Goal: Download file/media

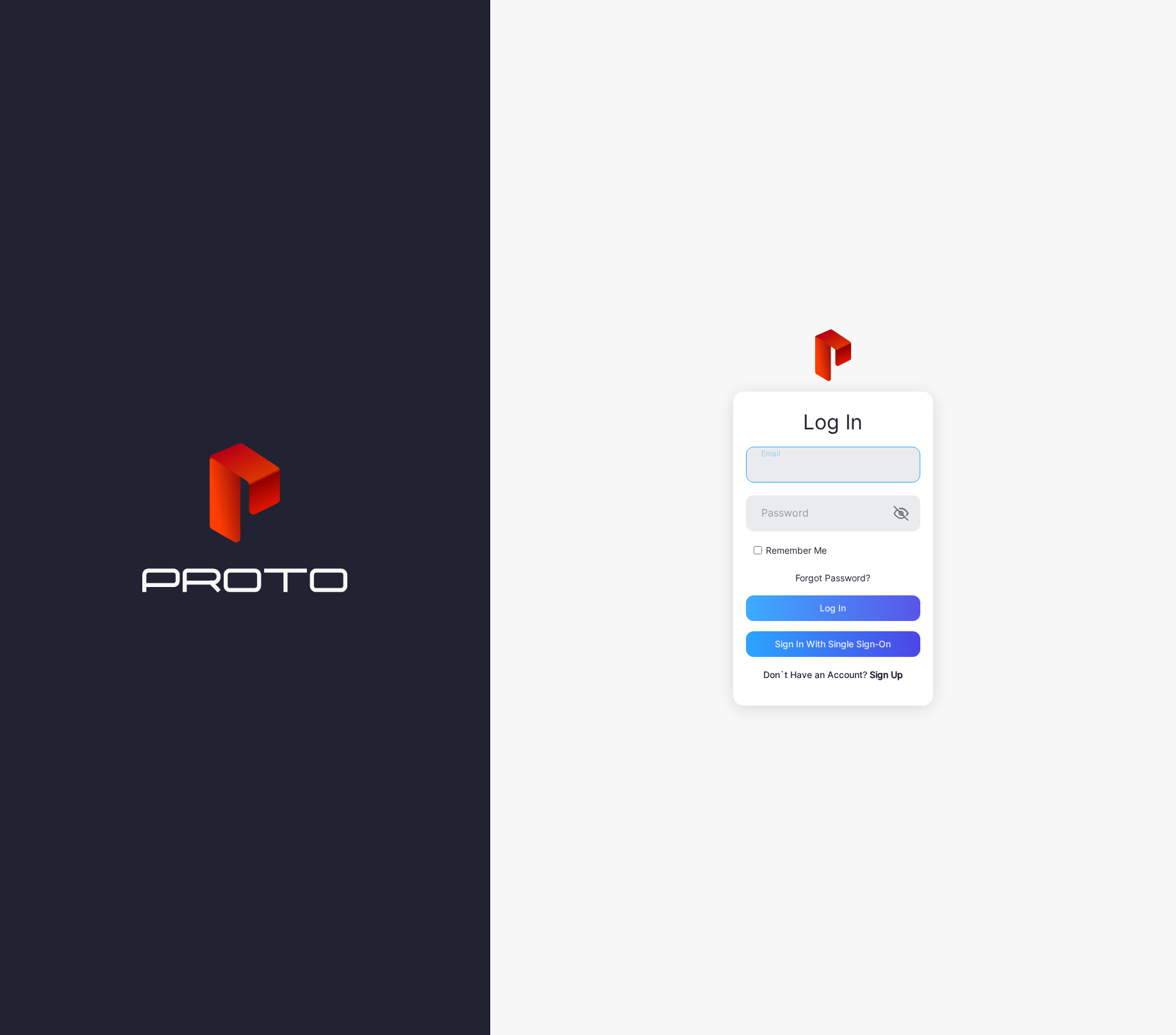
type input "**********"
click at [803, 608] on div "Log in" at bounding box center [833, 607] width 174 height 25
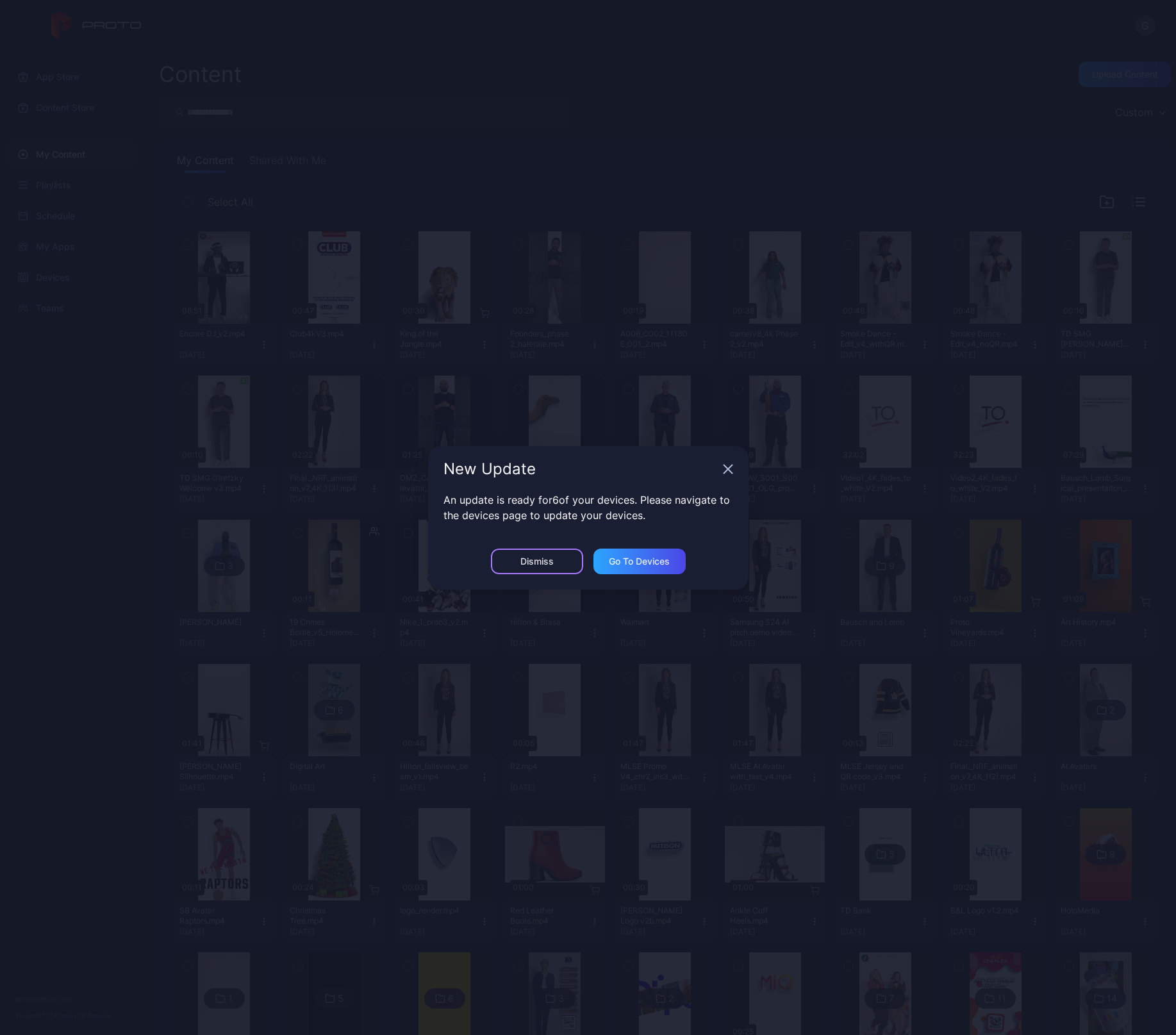
click at [560, 563] on div "Dismiss" at bounding box center [537, 560] width 92 height 25
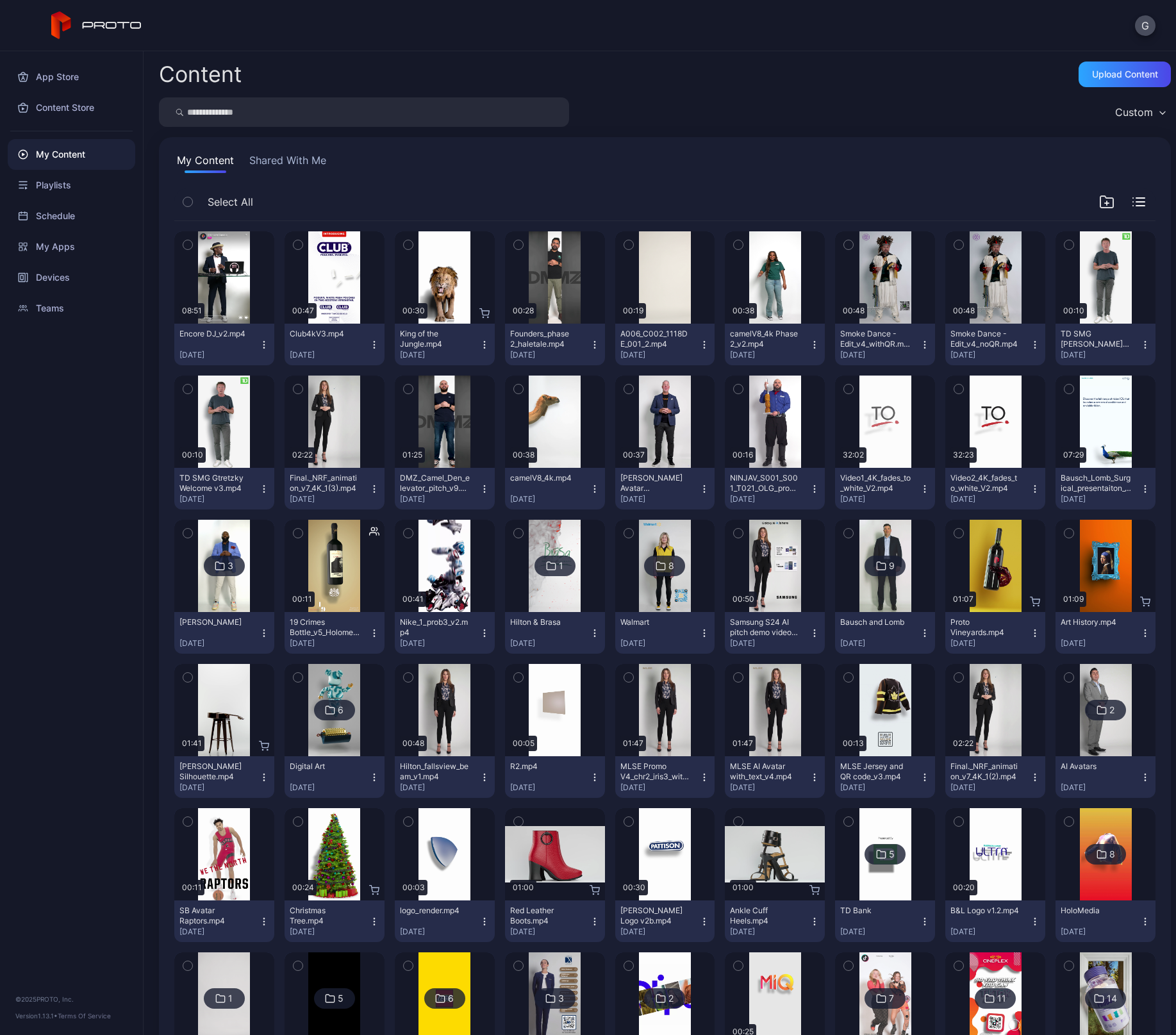
click at [484, 347] on icon "button" at bounding box center [484, 347] width 1 height 1
click at [613, 173] on div "My Content Shared With Me" at bounding box center [665, 163] width 981 height 20
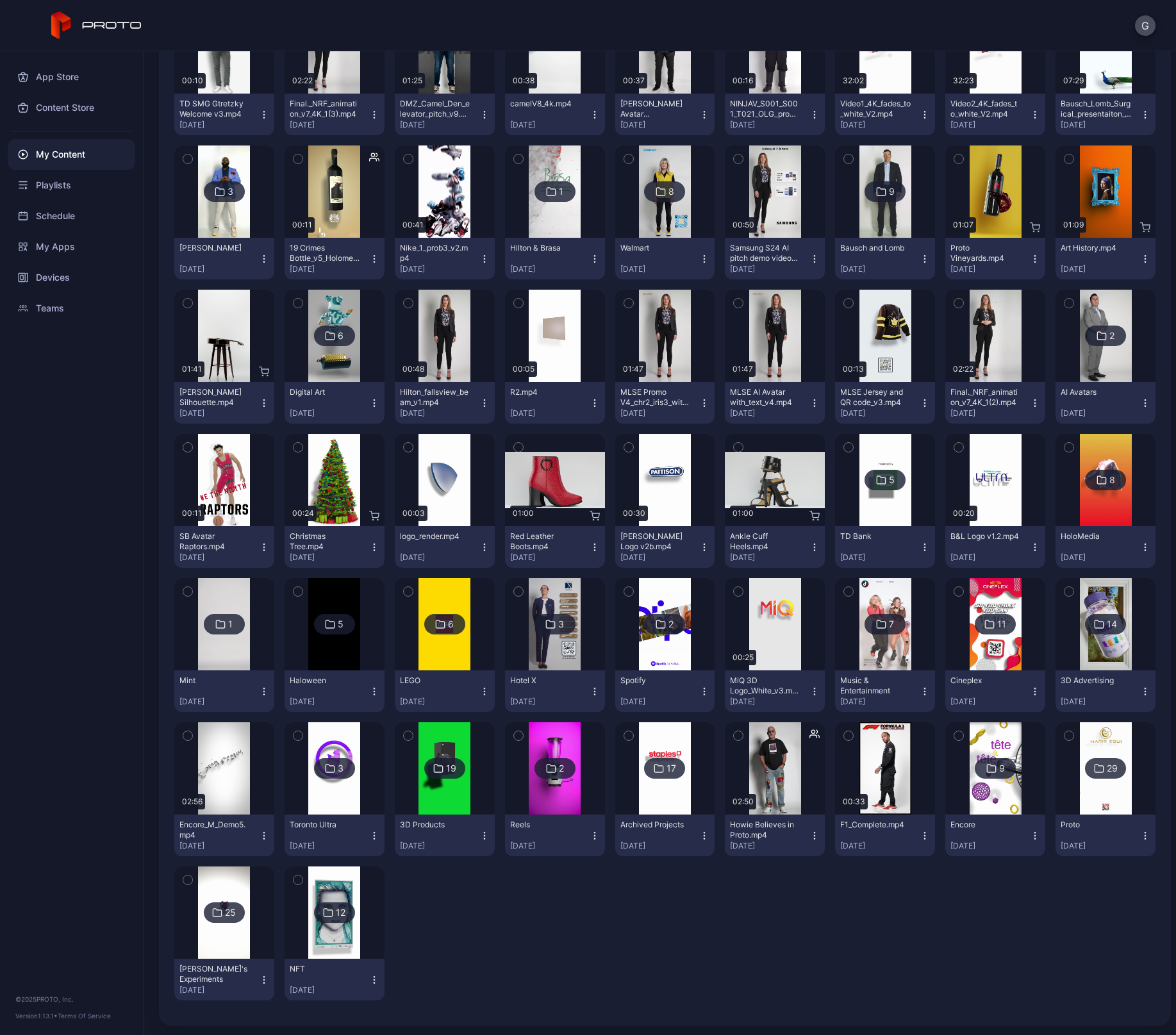
scroll to position [376, 0]
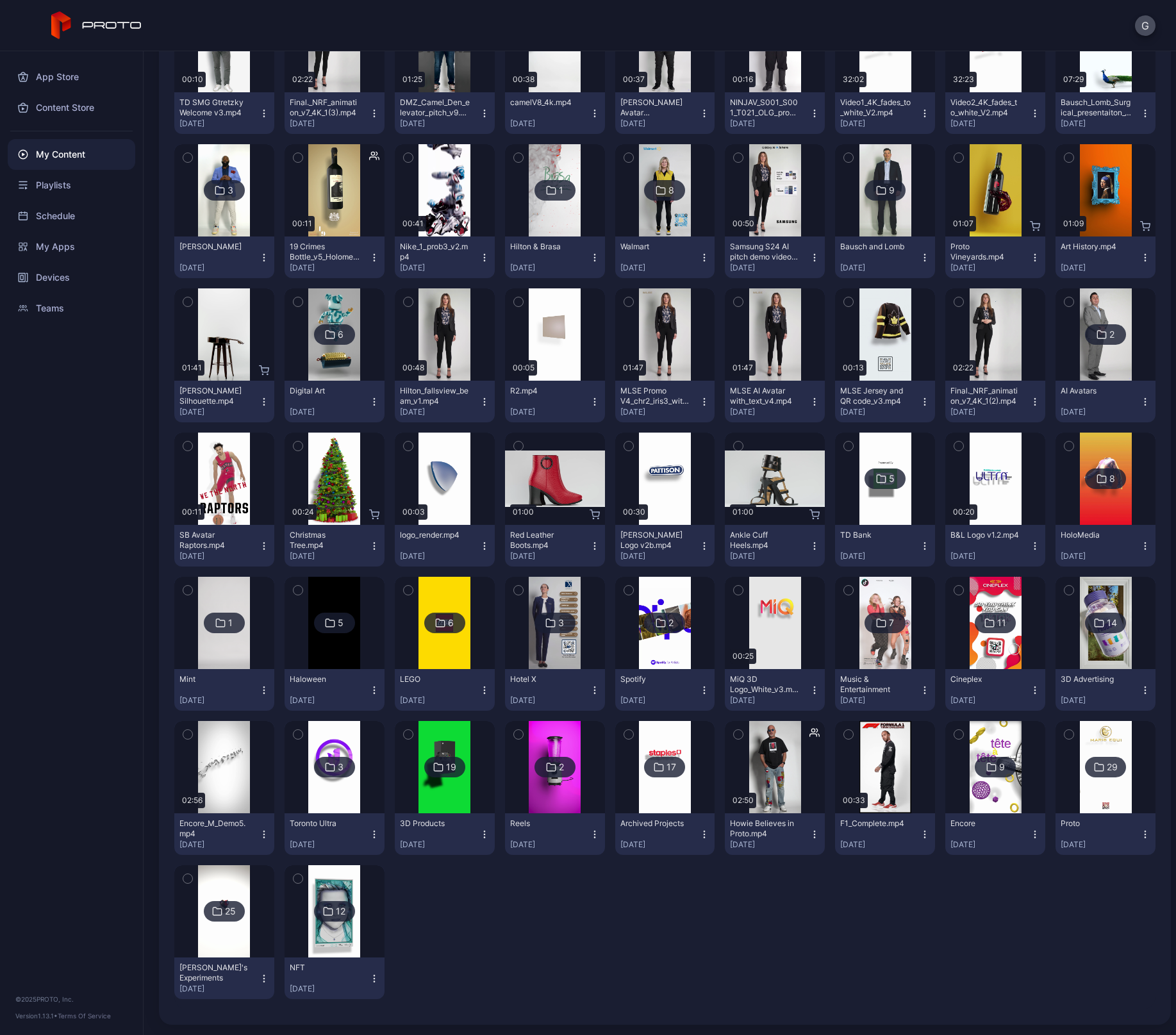
click at [471, 789] on div at bounding box center [445, 767] width 92 height 92
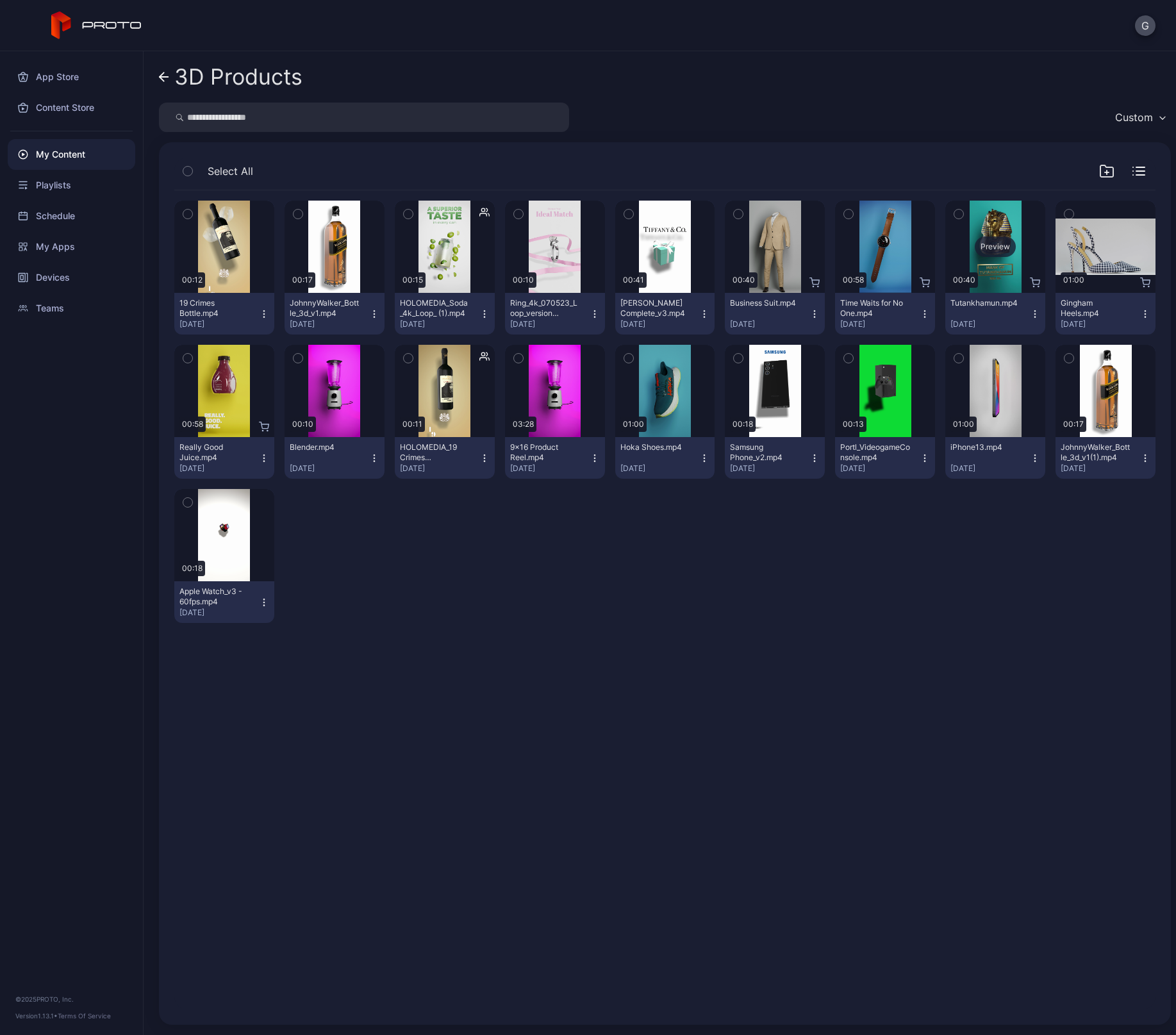
click at [999, 260] on div "Preview" at bounding box center [995, 247] width 100 height 92
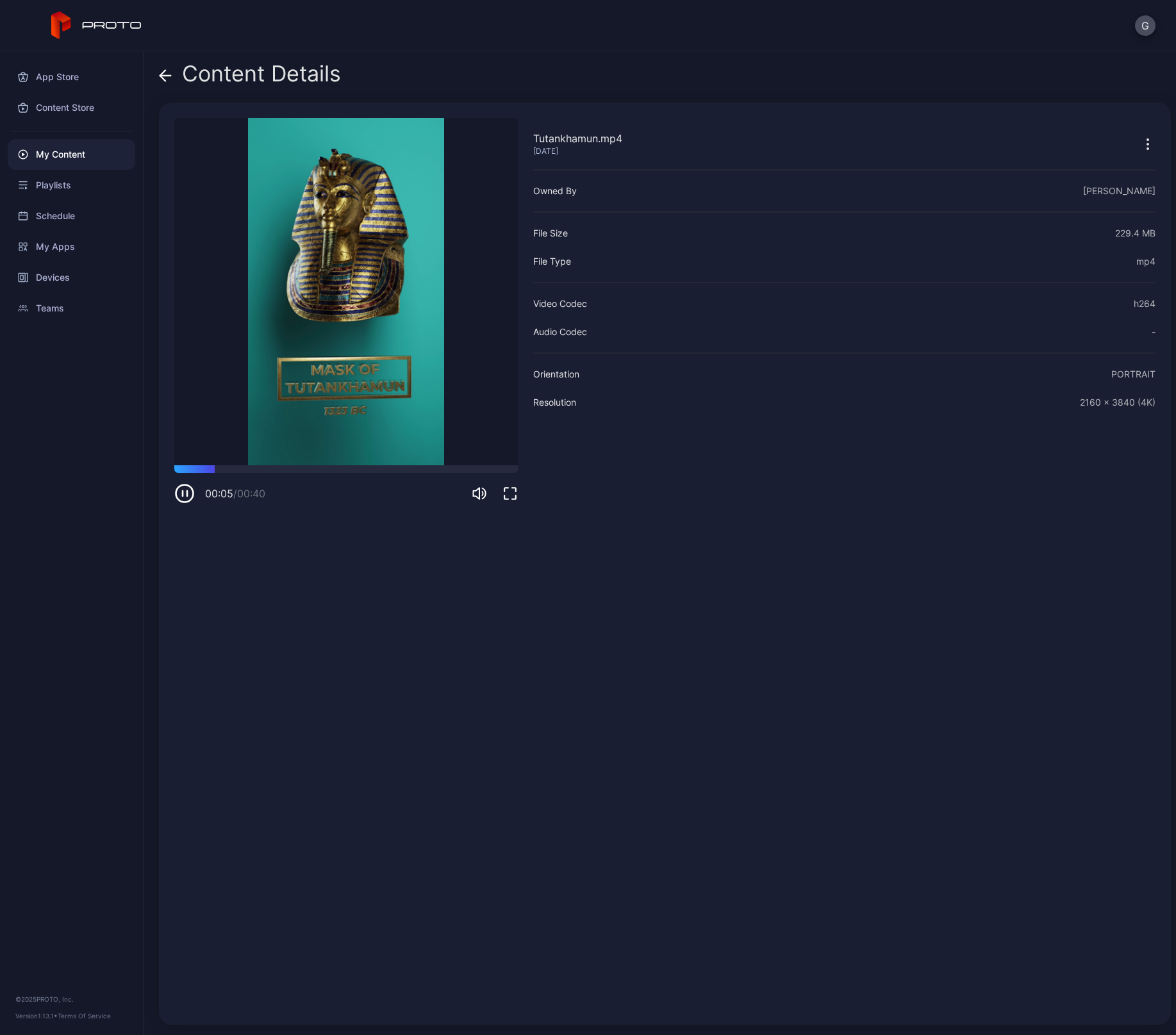
click at [420, 464] on video "Sorry, your browser doesn‘t support embedded videos" at bounding box center [345, 291] width 343 height 347
click at [421, 468] on div at bounding box center [345, 469] width 343 height 8
click at [168, 73] on icon at bounding box center [165, 76] width 13 height 13
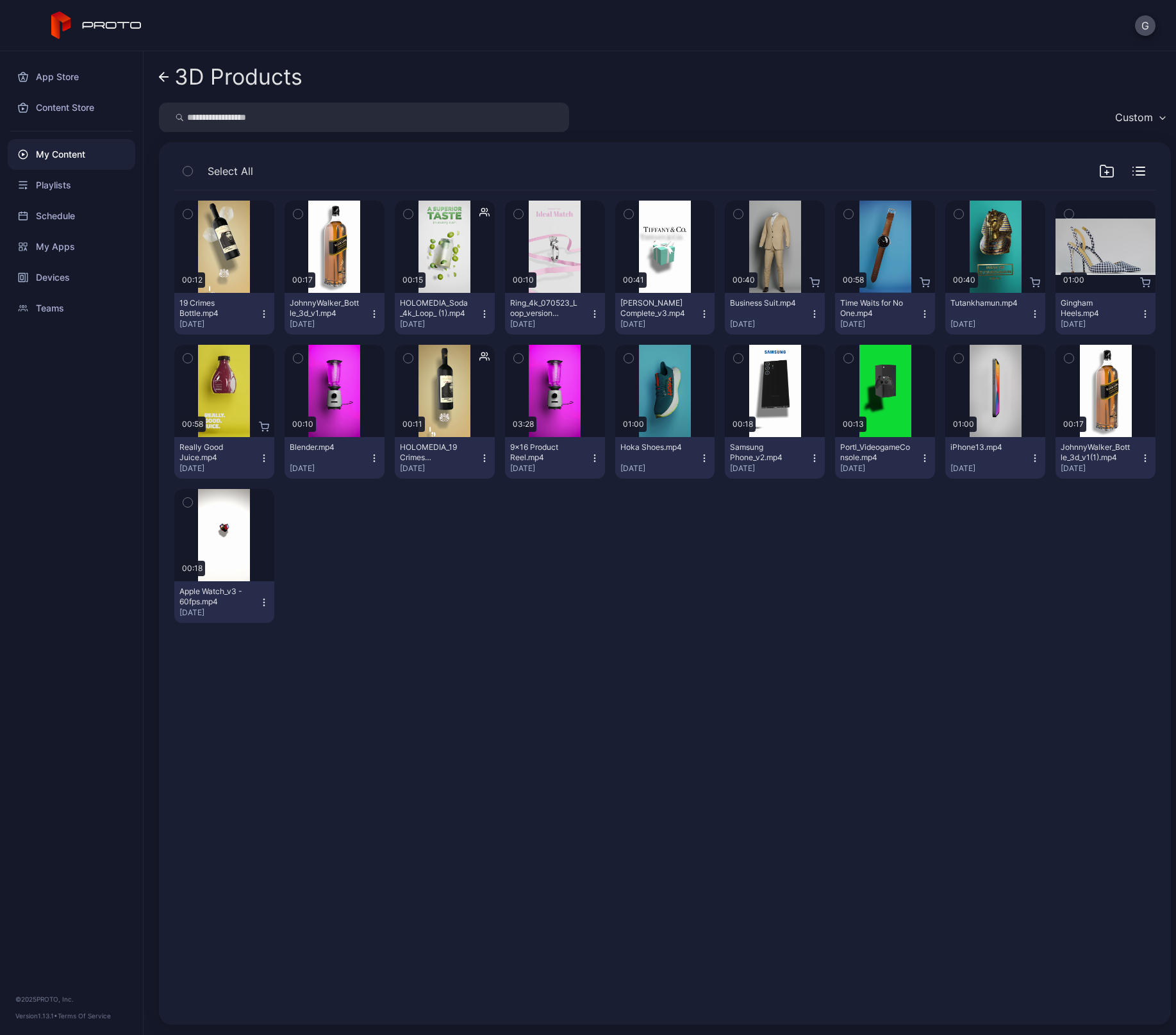
click at [1030, 312] on icon "button" at bounding box center [1035, 314] width 10 height 10
click at [658, 652] on div "Preview 00:12 19 Crimes Bottle.mp4 Jan 26, 2023 Preview 00:17 JohnnyWalker_Bott…" at bounding box center [665, 599] width 1001 height 839
click at [346, 428] on div "Preview" at bounding box center [334, 391] width 100 height 92
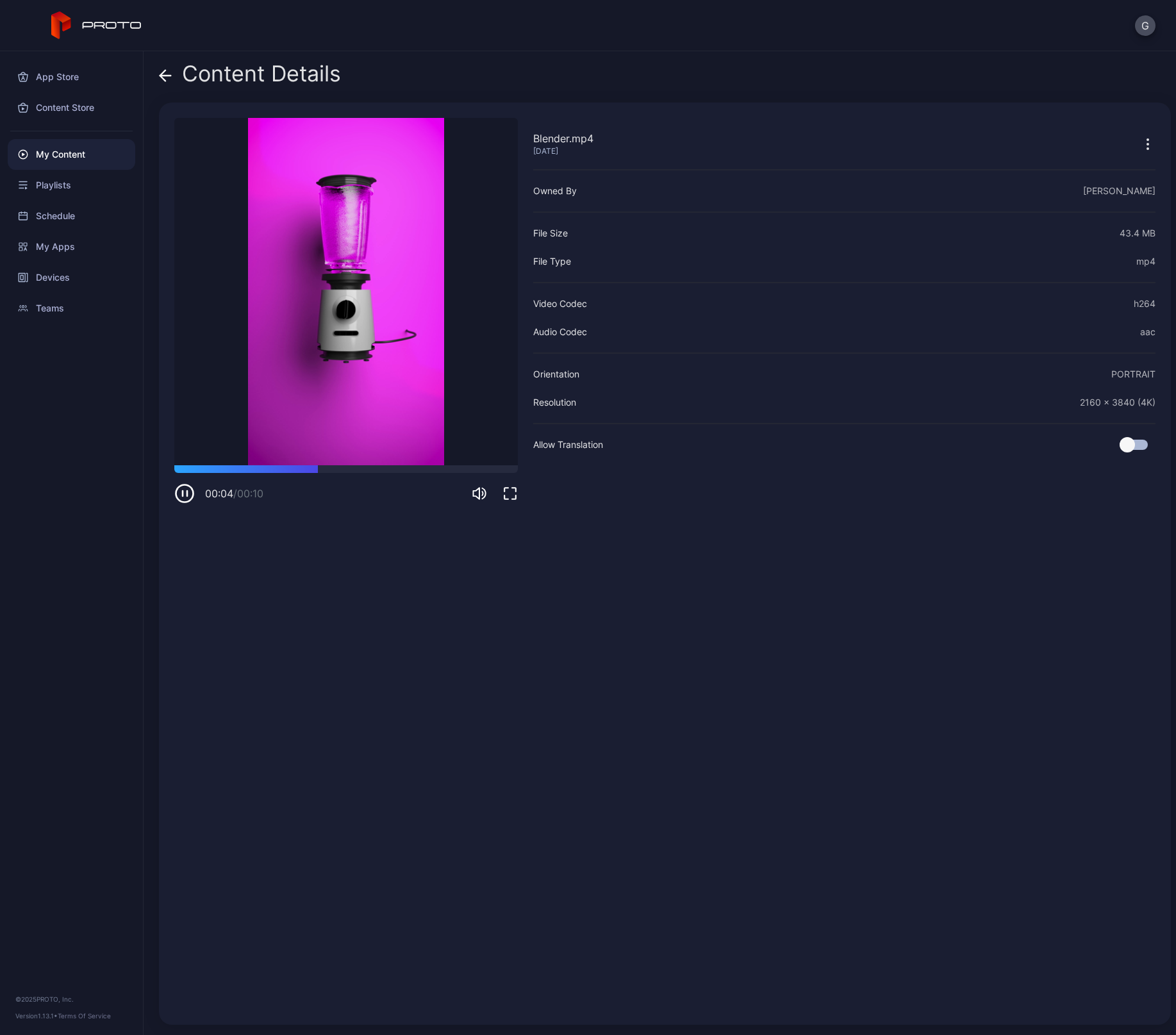
click at [1140, 138] on icon "button" at bounding box center [1147, 144] width 15 height 15
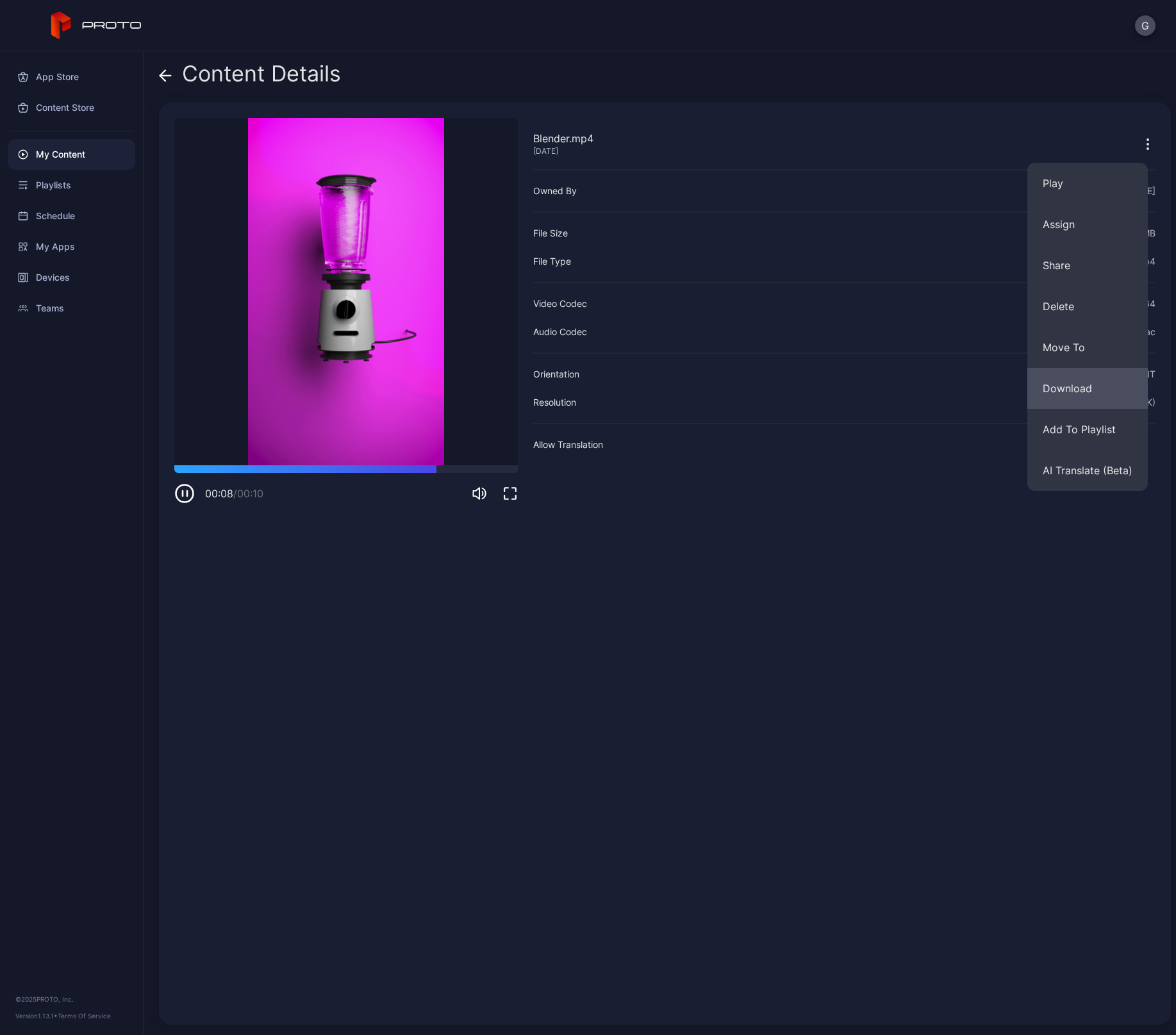
click at [1043, 384] on button "Download" at bounding box center [1087, 388] width 121 height 41
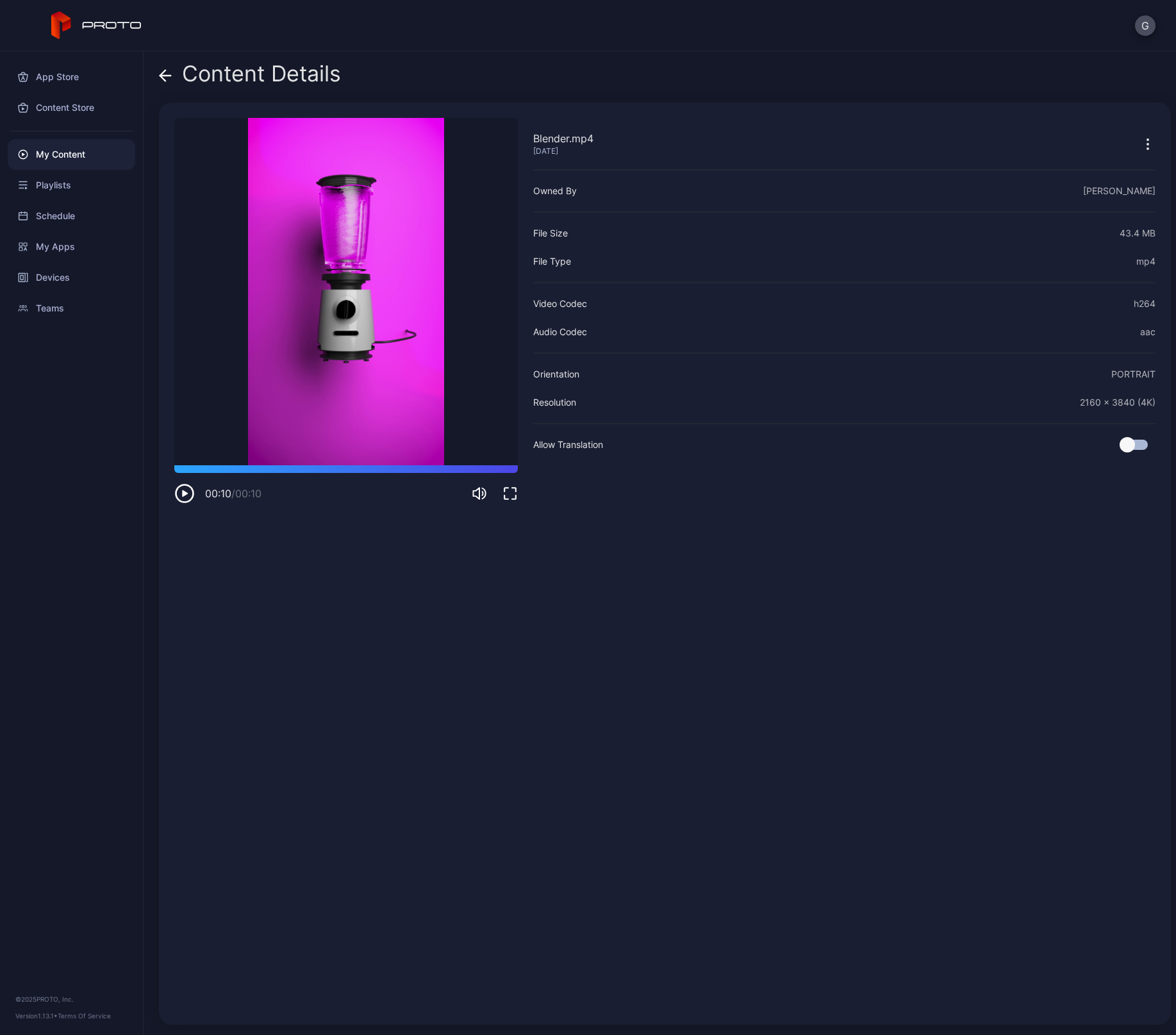
click at [160, 74] on icon at bounding box center [165, 76] width 13 height 13
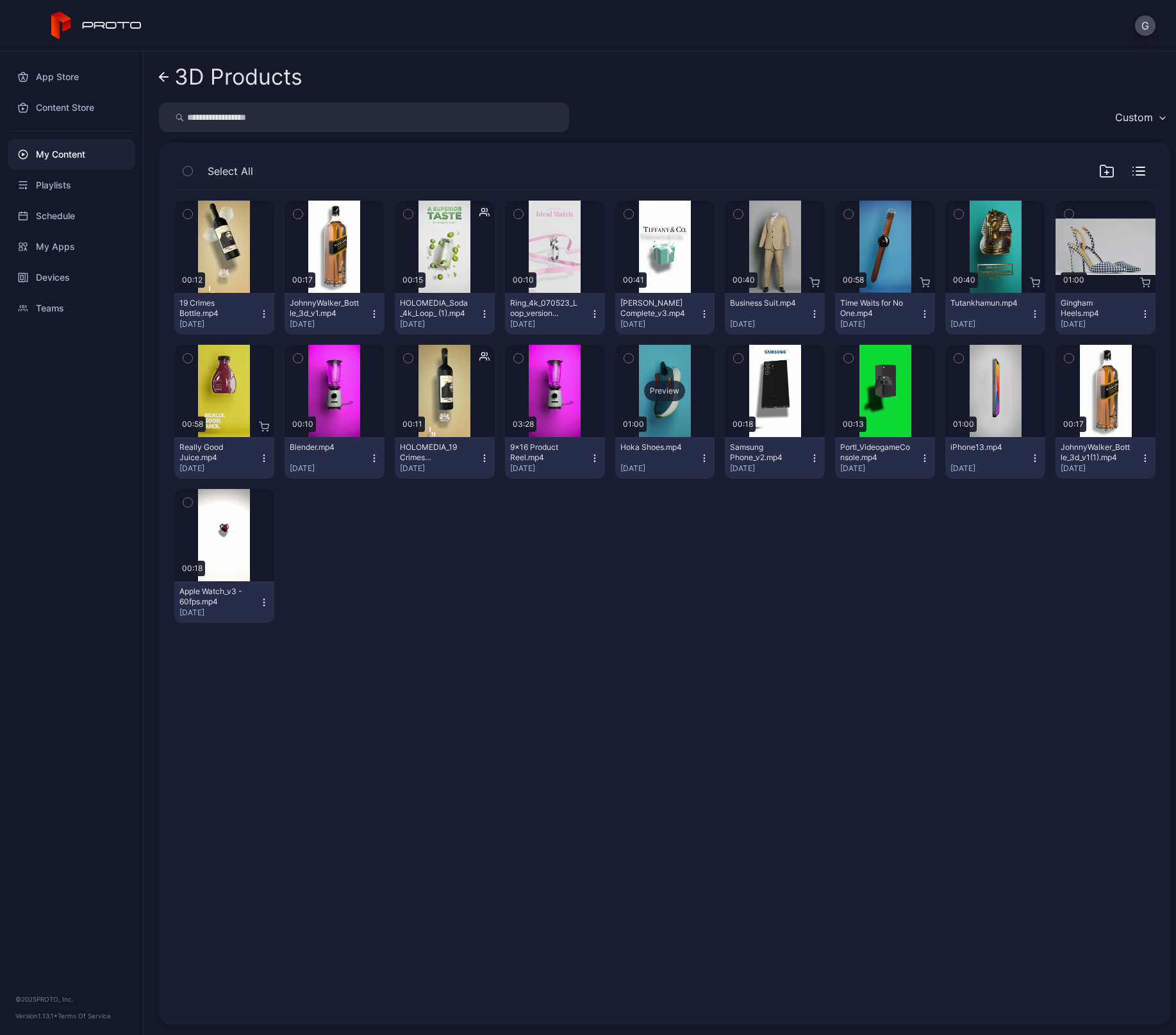
click at [657, 406] on div "Preview" at bounding box center [665, 391] width 100 height 92
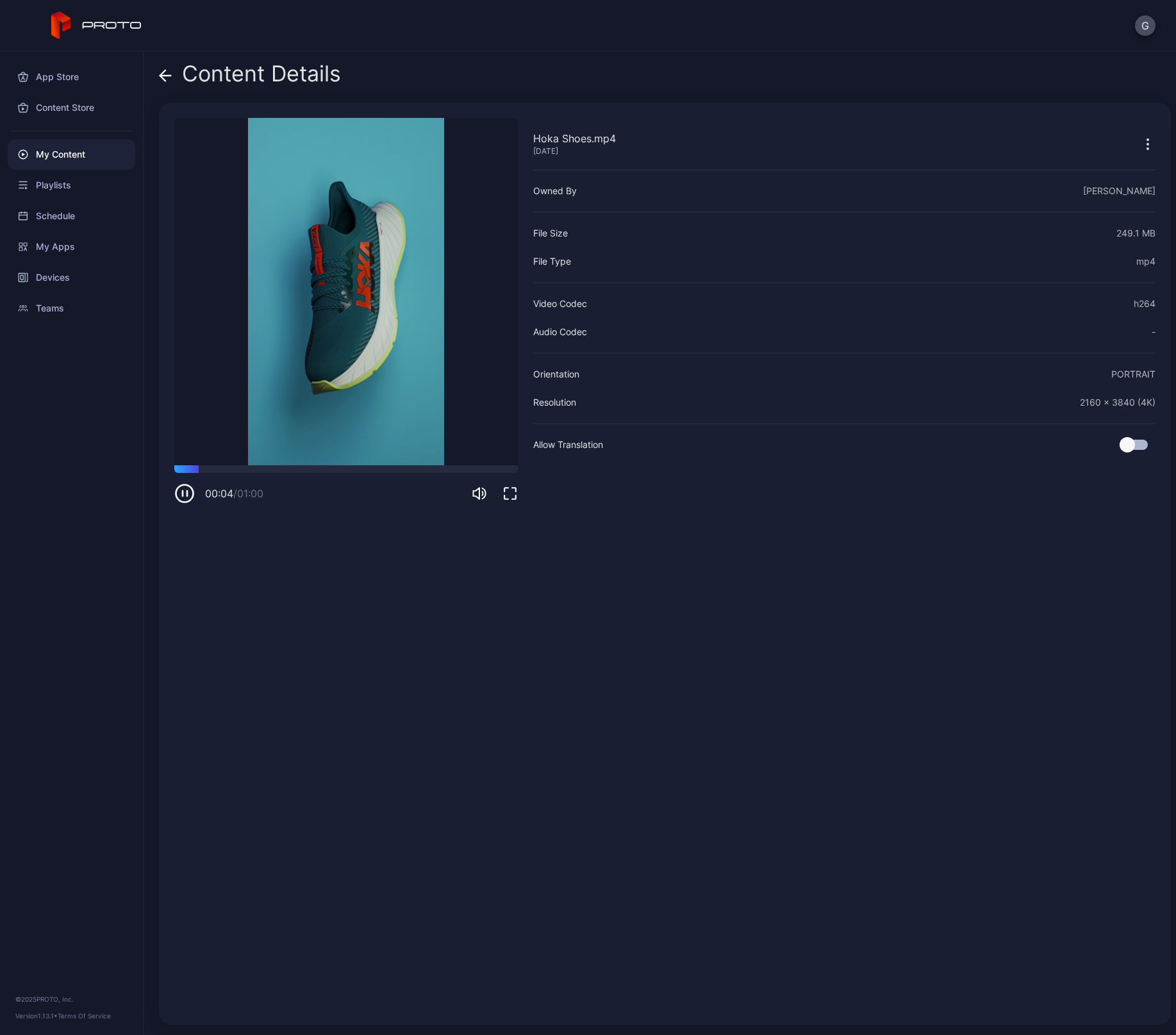
click at [1140, 143] on icon "button" at bounding box center [1147, 144] width 15 height 15
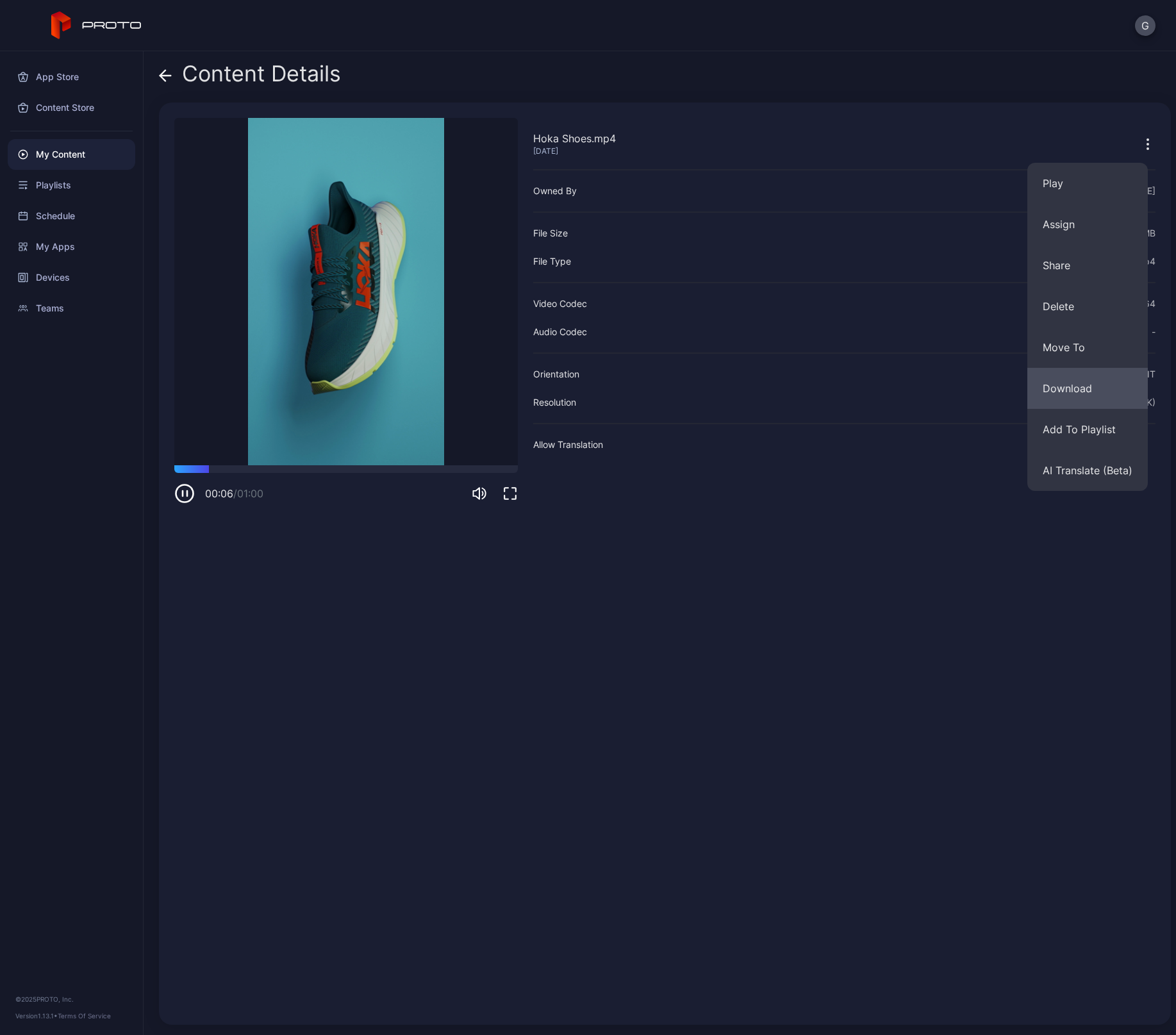
click at [1050, 397] on button "Download" at bounding box center [1087, 388] width 121 height 41
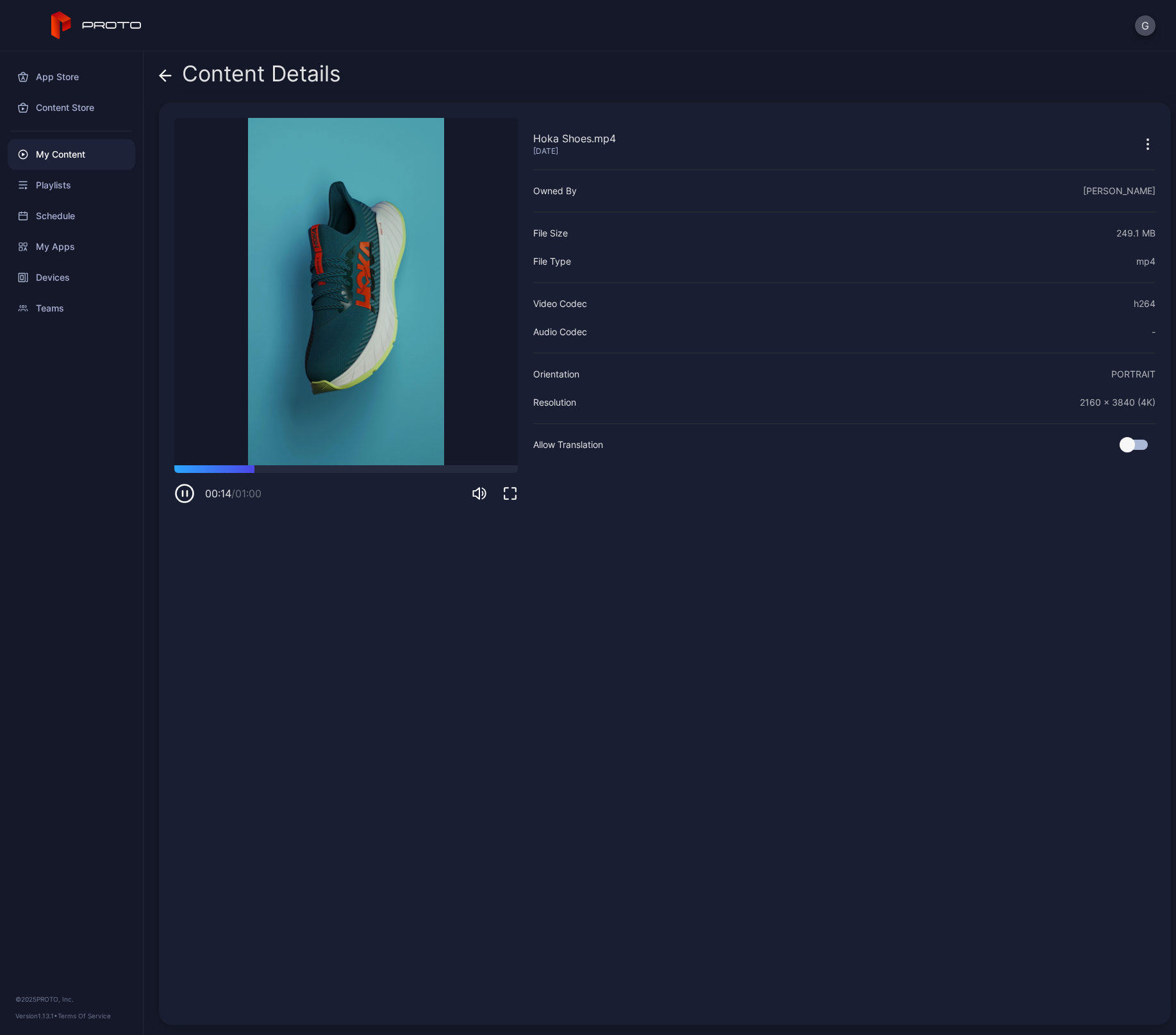
click at [167, 72] on icon at bounding box center [165, 76] width 13 height 13
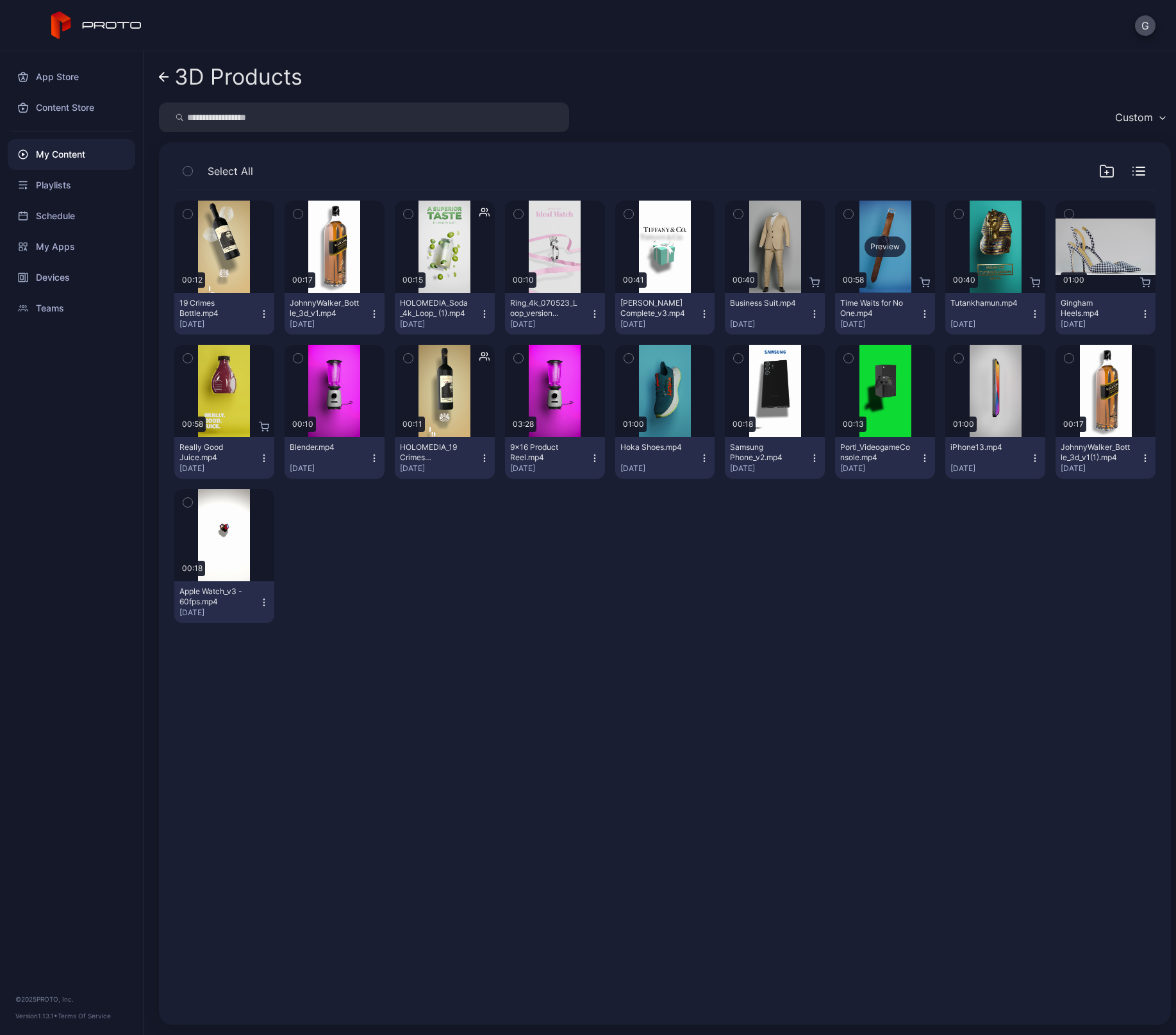
click at [883, 244] on div "Preview" at bounding box center [885, 246] width 41 height 20
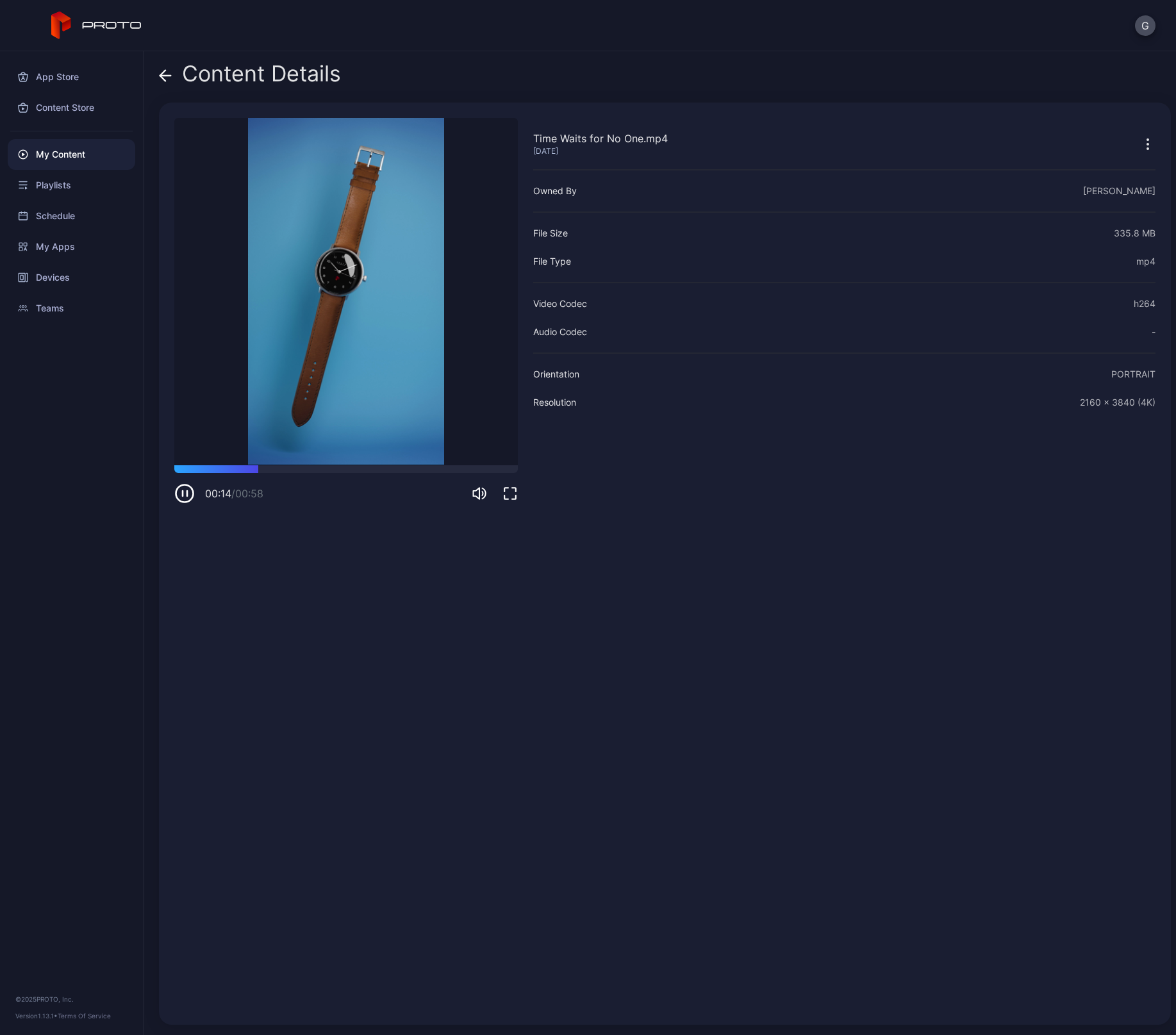
click at [168, 77] on icon at bounding box center [165, 76] width 13 height 13
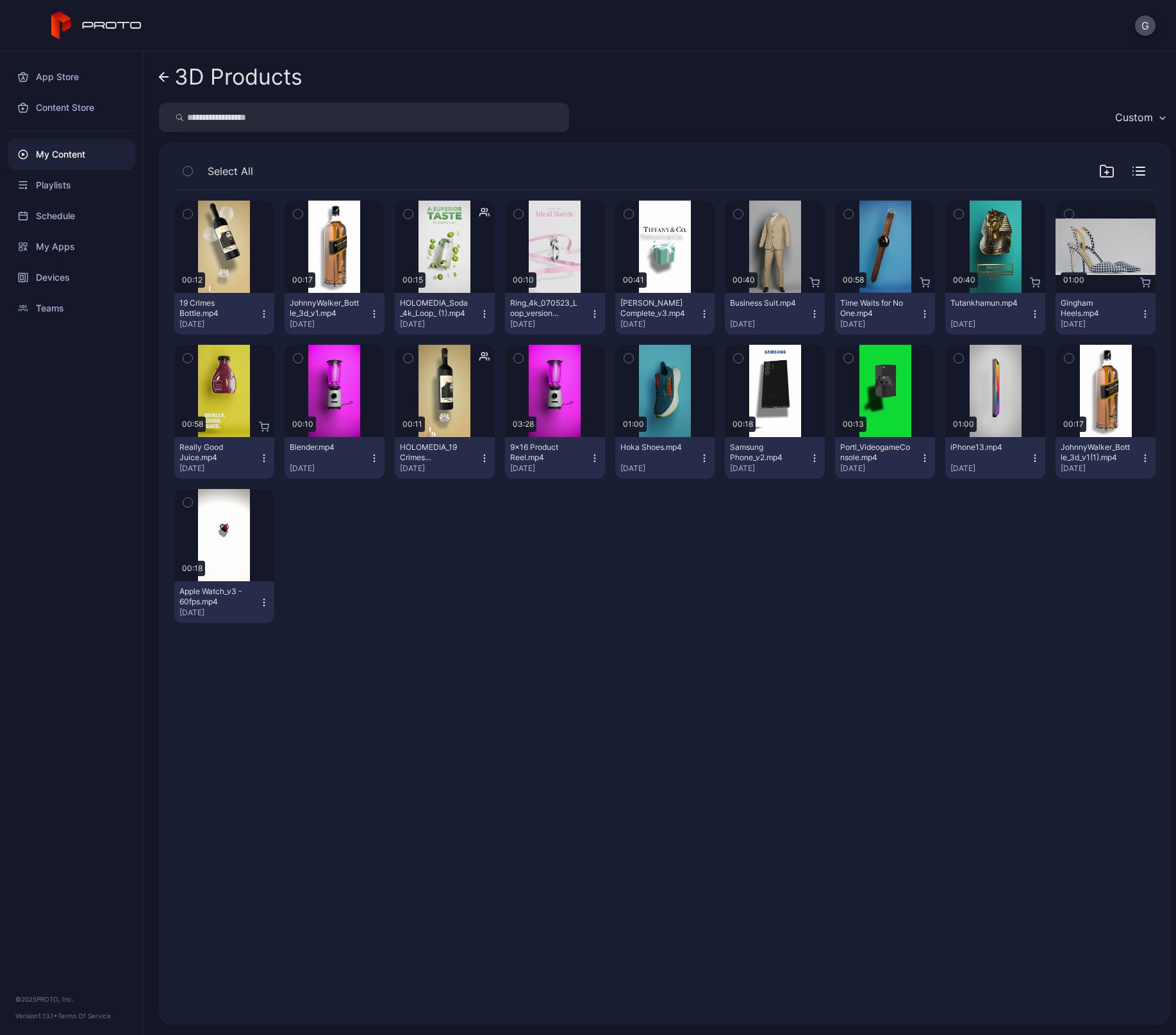
click at [163, 80] on icon at bounding box center [162, 77] width 4 height 9
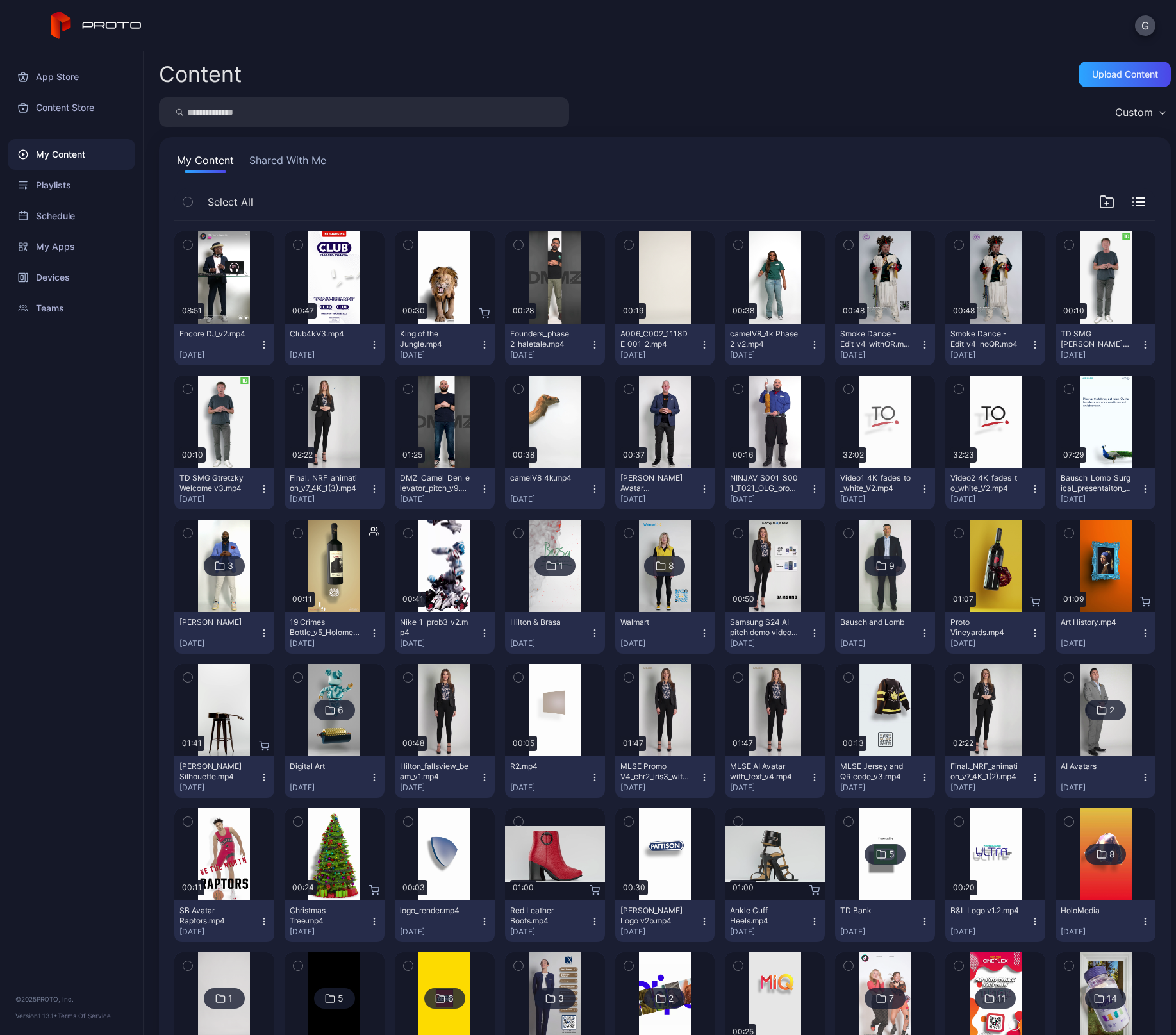
scroll to position [376, 0]
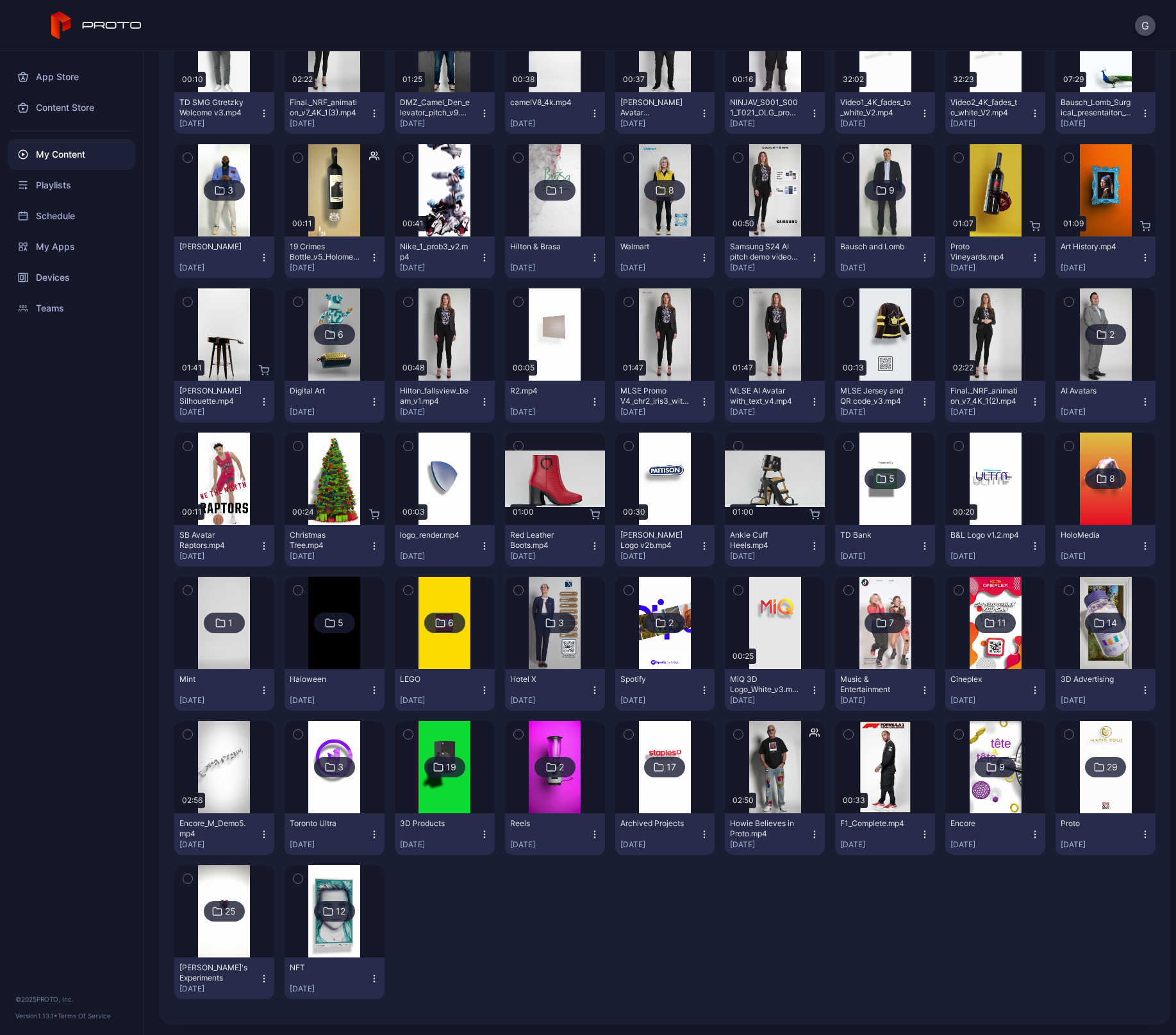
click at [1094, 766] on icon at bounding box center [1099, 766] width 10 height 15
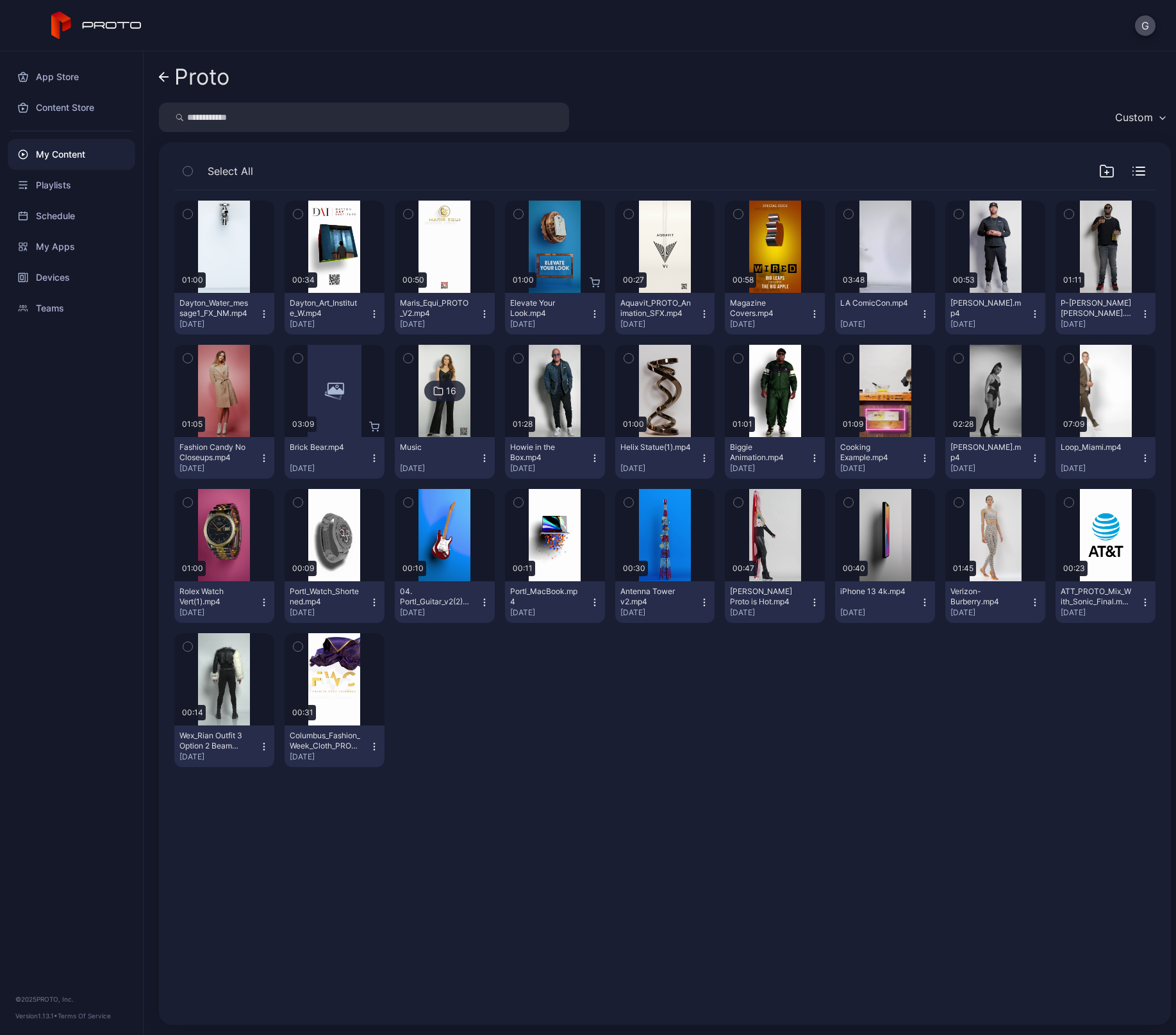
click at [704, 461] on icon "button" at bounding box center [704, 461] width 1 height 1
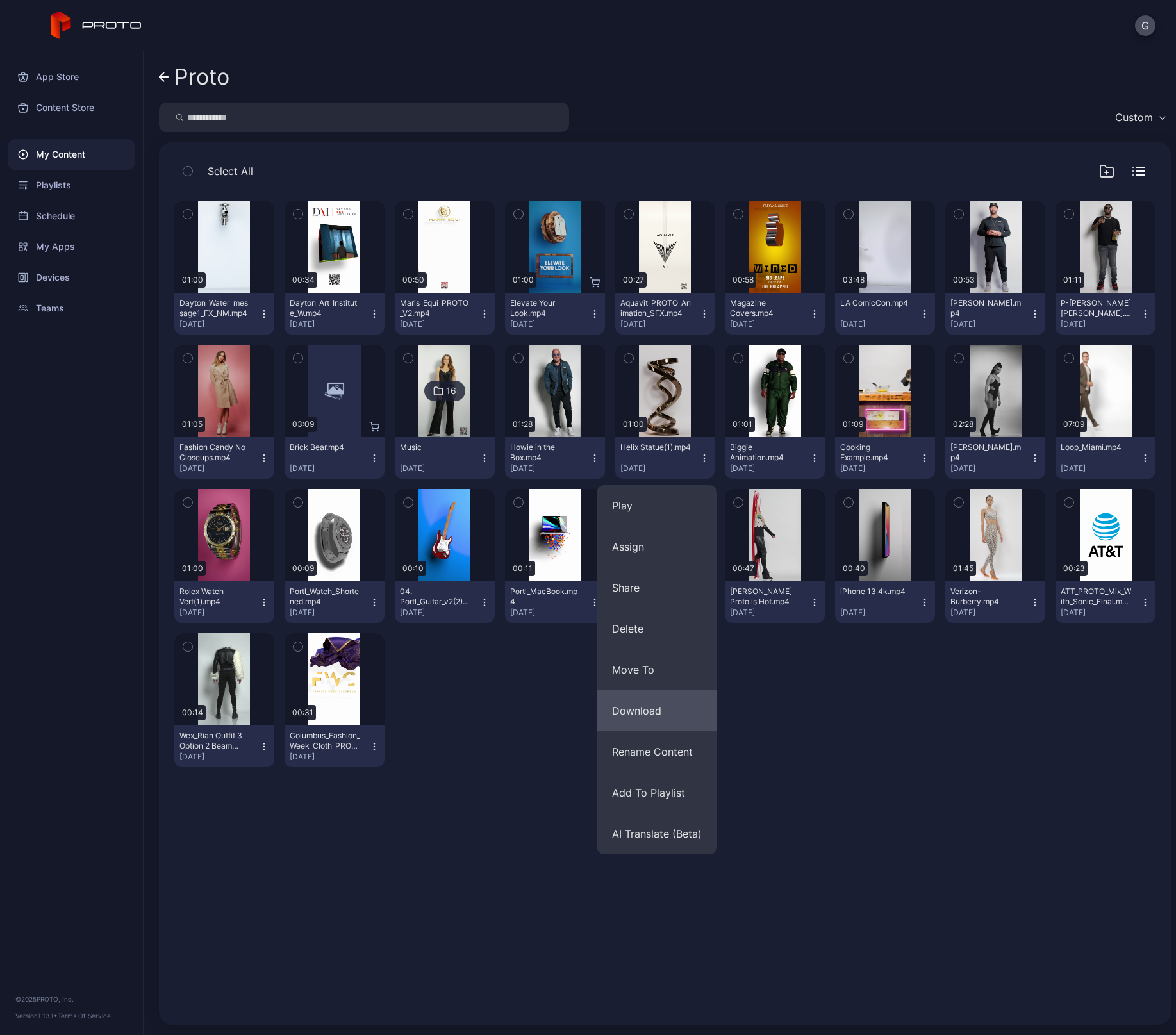
click at [636, 706] on button "Download" at bounding box center [657, 710] width 121 height 41
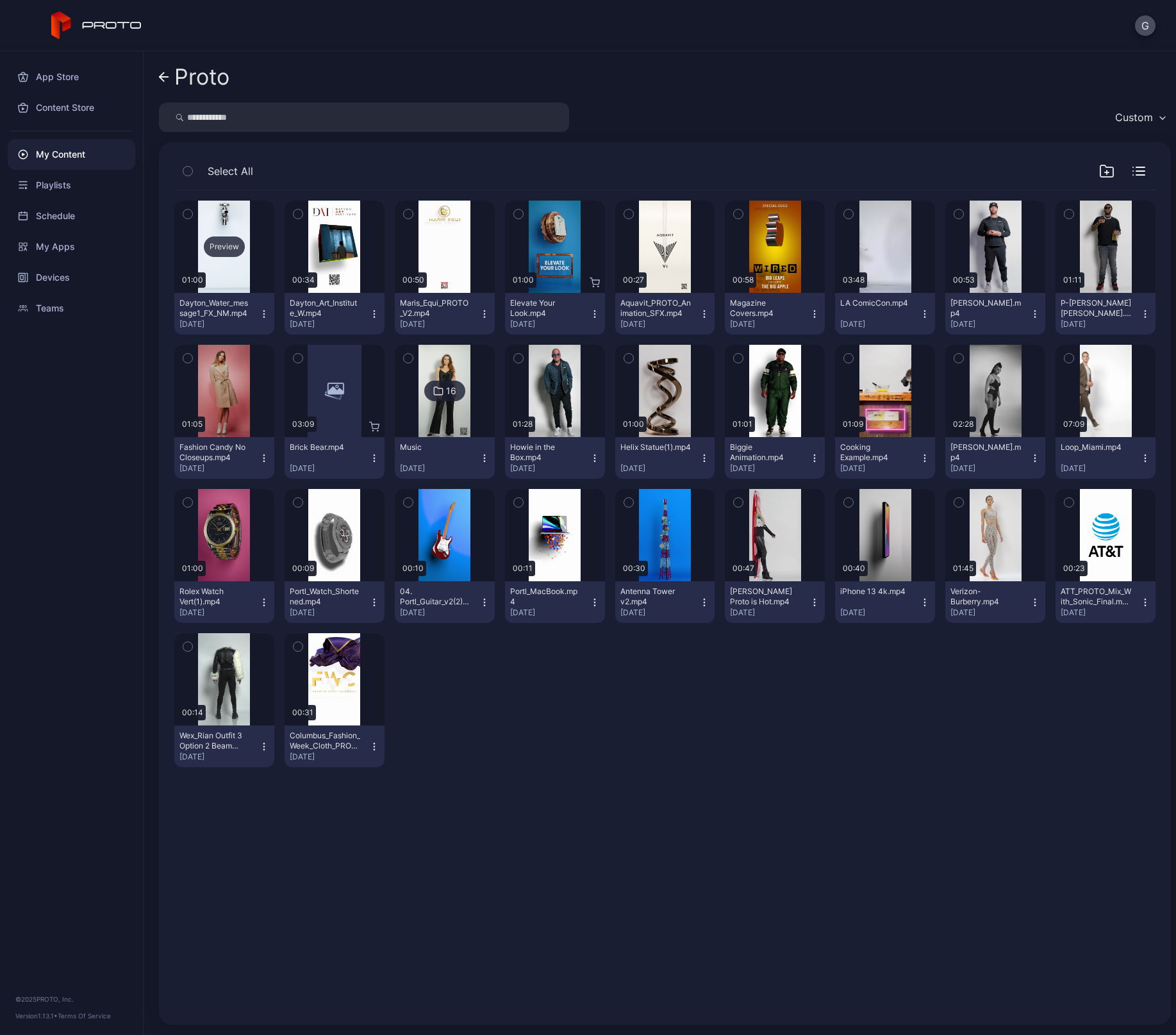
click at [217, 262] on div "Preview" at bounding box center [224, 247] width 100 height 92
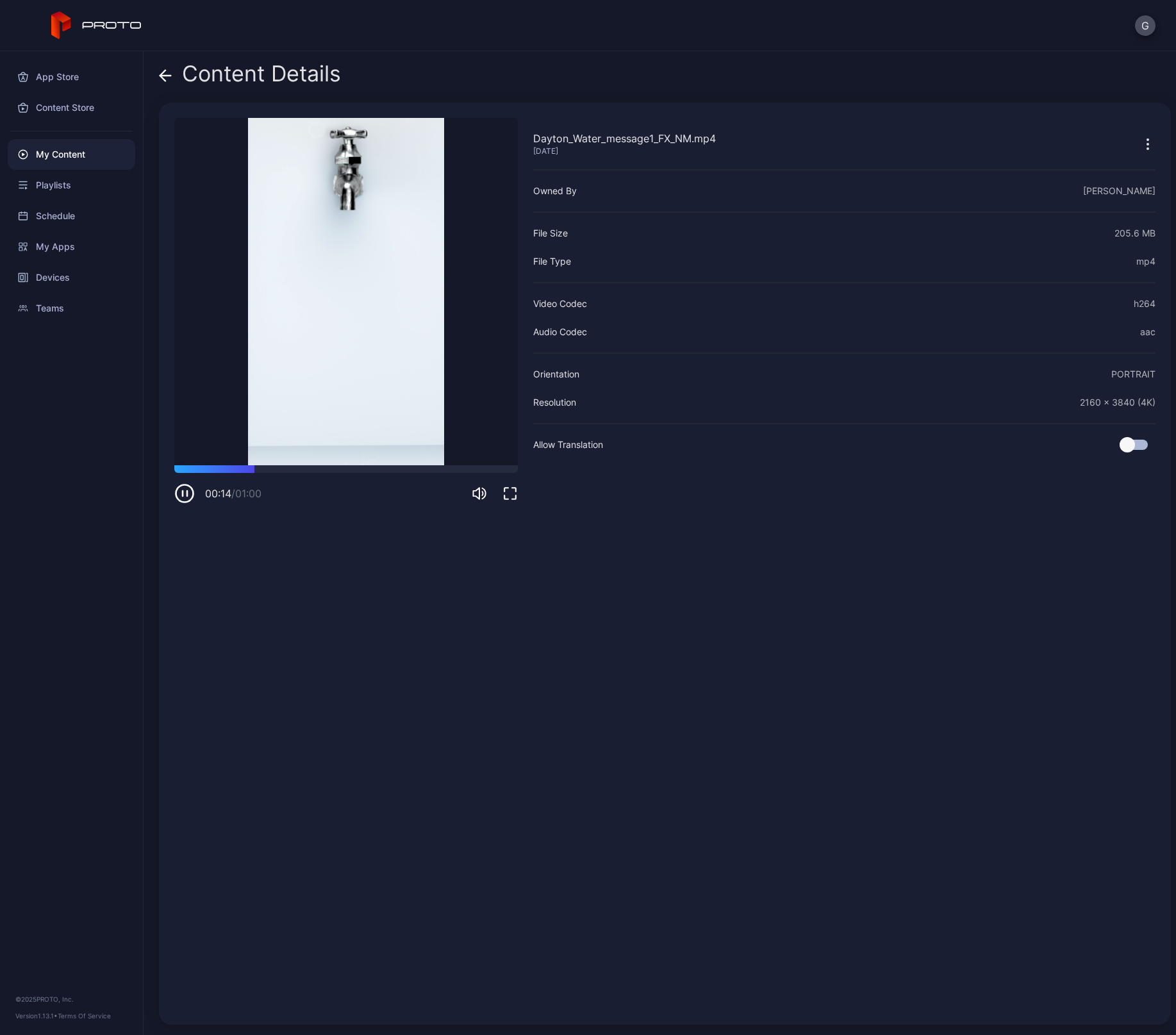
click at [162, 76] on icon at bounding box center [165, 76] width 11 height 0
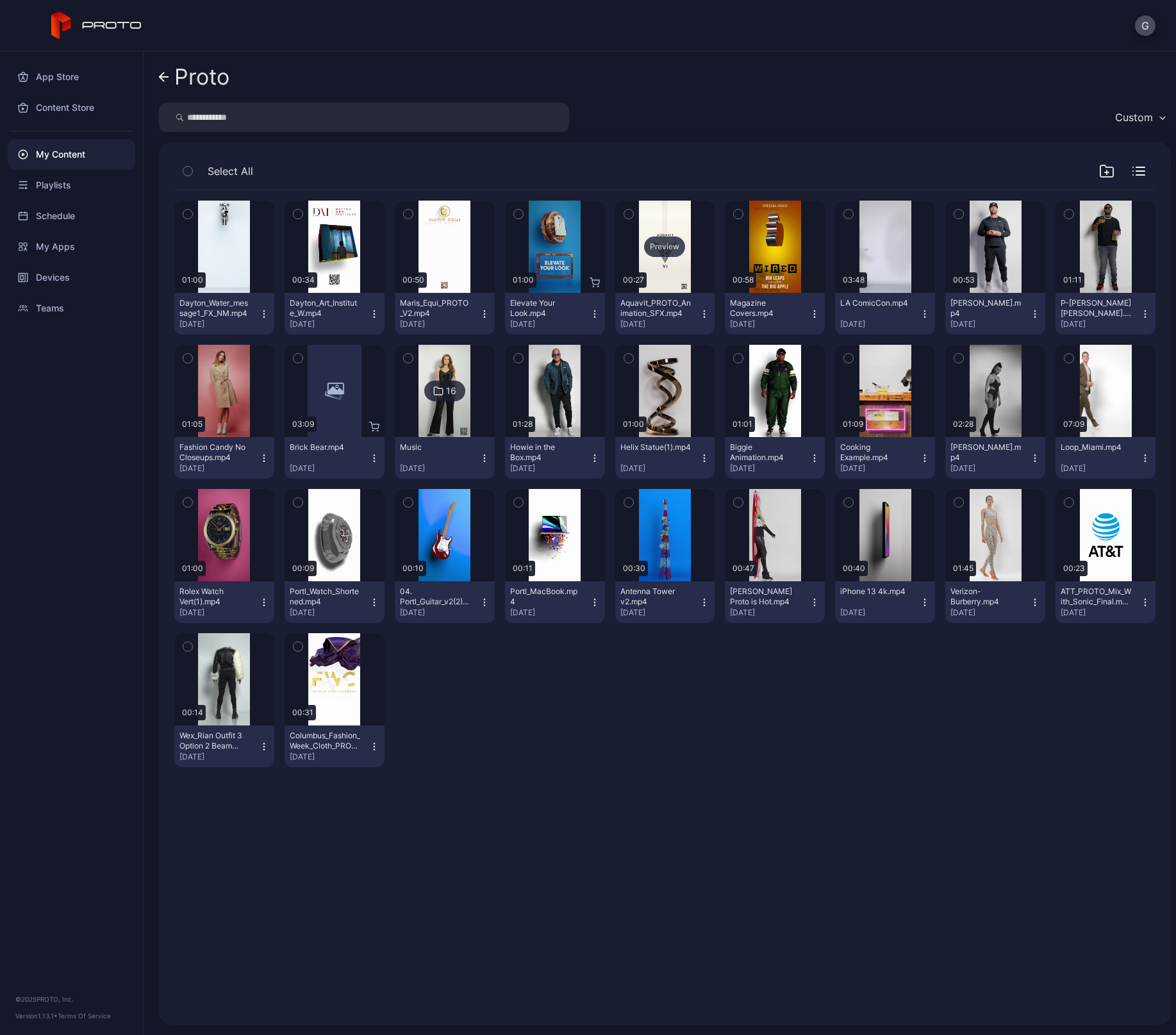
click at [660, 248] on div "Preview" at bounding box center [665, 246] width 41 height 20
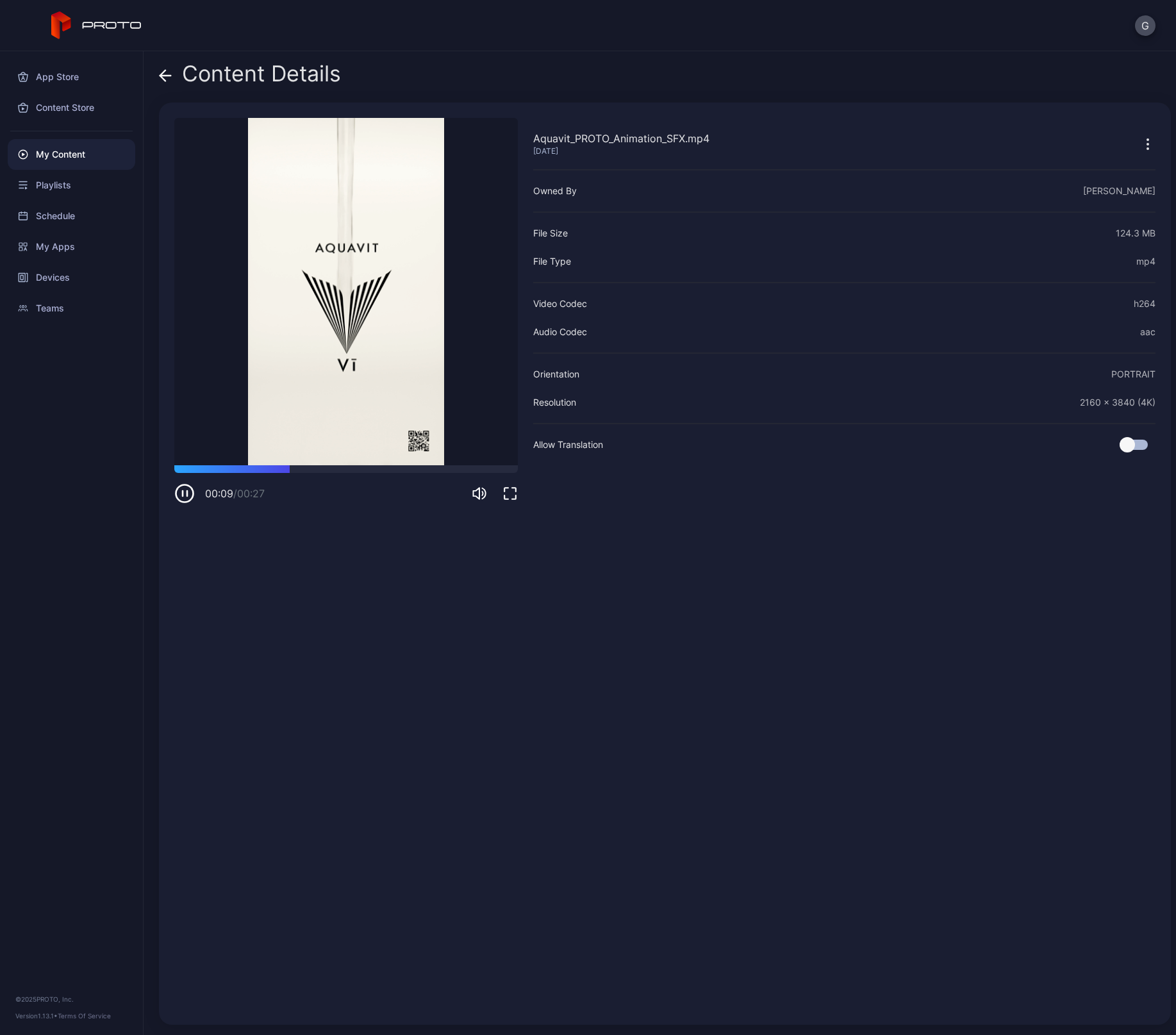
click at [167, 76] on icon at bounding box center [165, 76] width 11 height 0
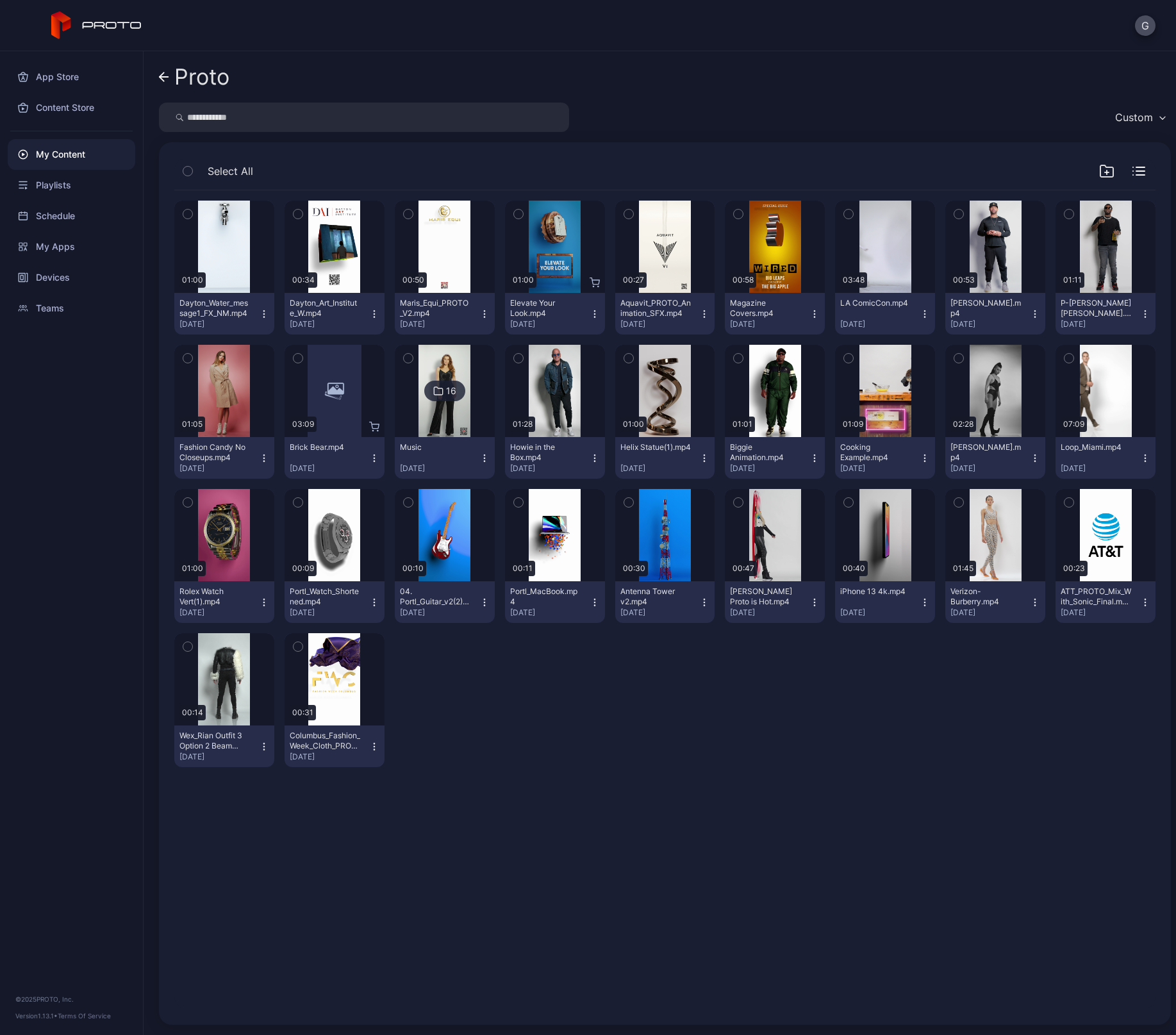
click at [478, 607] on button "04. Portl_Guitar_v2(2).mp4 Jun 15, 2022" at bounding box center [444, 602] width 100 height 42
click at [449, 561] on div "Preview" at bounding box center [444, 535] width 100 height 92
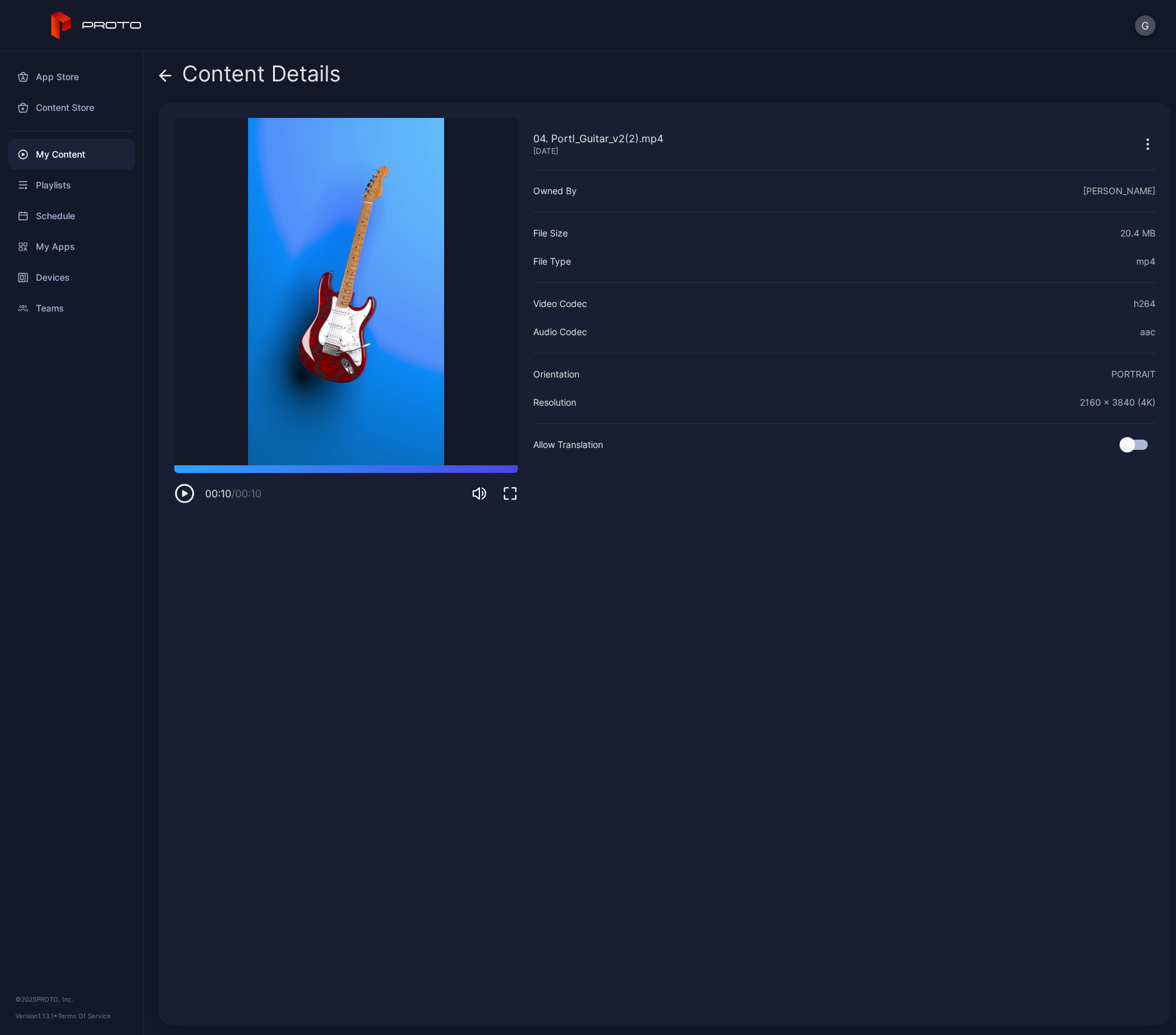
click at [162, 76] on icon at bounding box center [165, 76] width 11 height 0
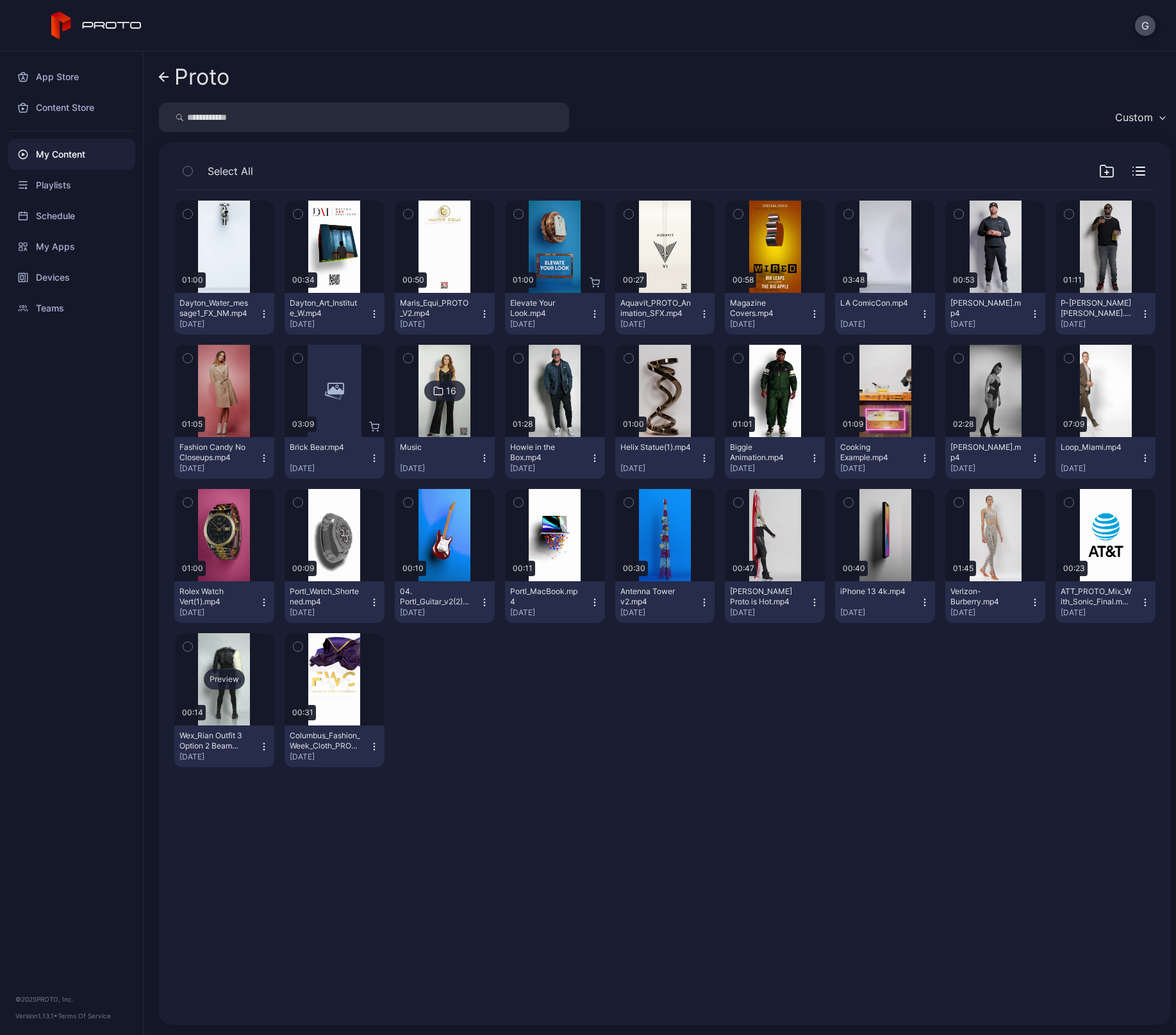
click at [211, 672] on div "Preview" at bounding box center [224, 679] width 41 height 20
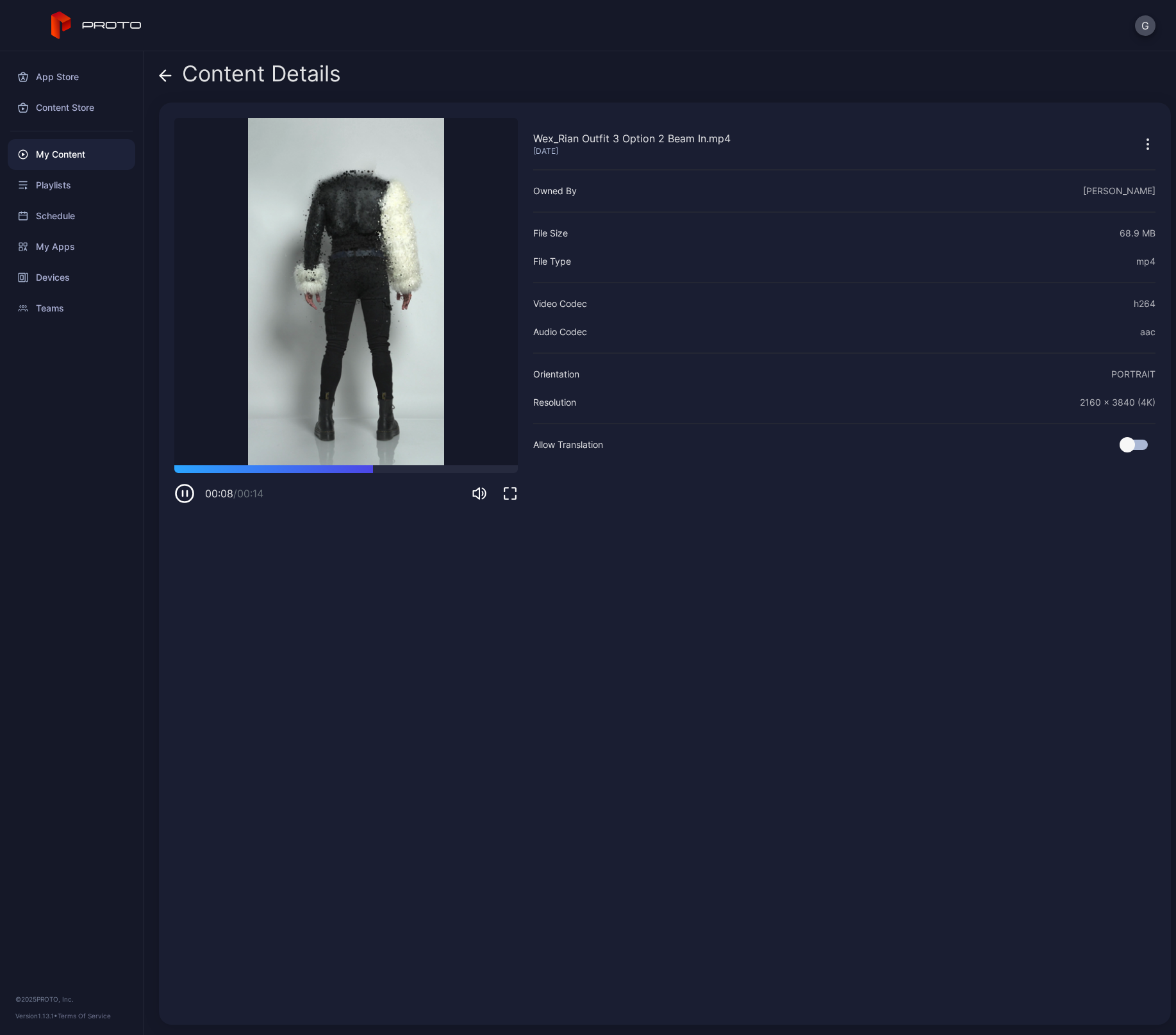
click at [161, 77] on icon at bounding box center [163, 75] width 5 height 11
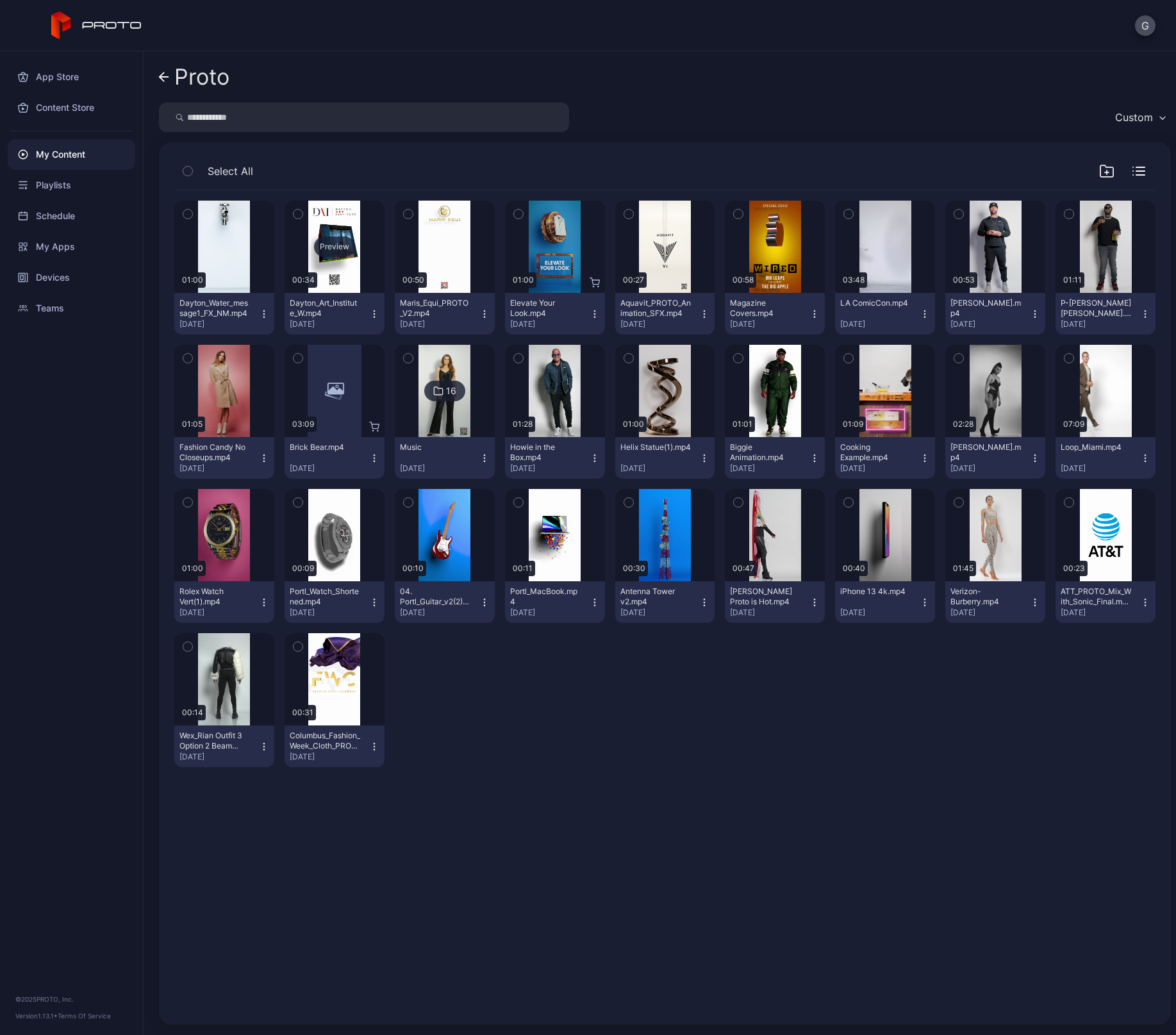
click at [327, 244] on div "Preview" at bounding box center [334, 246] width 41 height 20
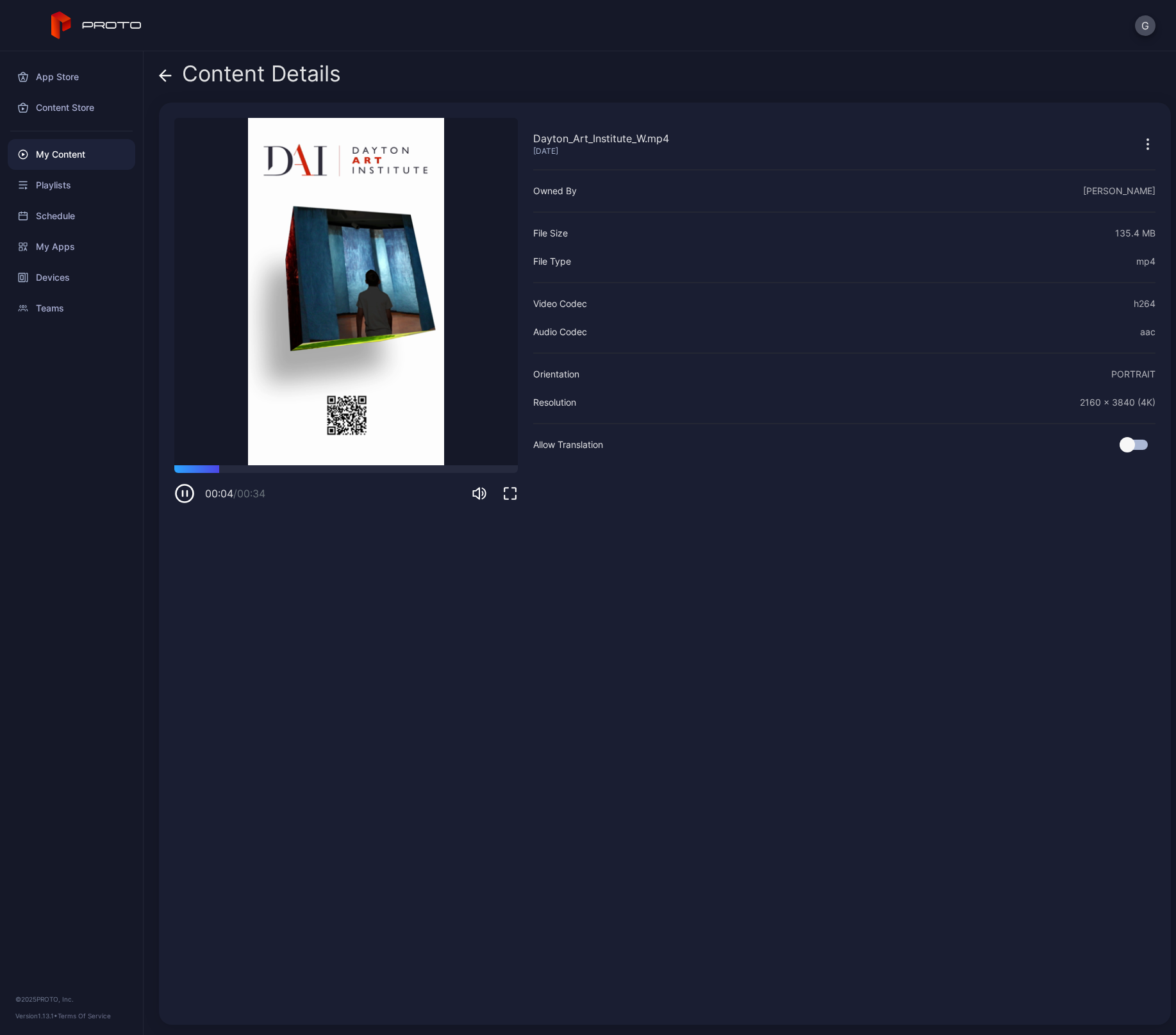
click at [169, 79] on icon at bounding box center [165, 76] width 13 height 13
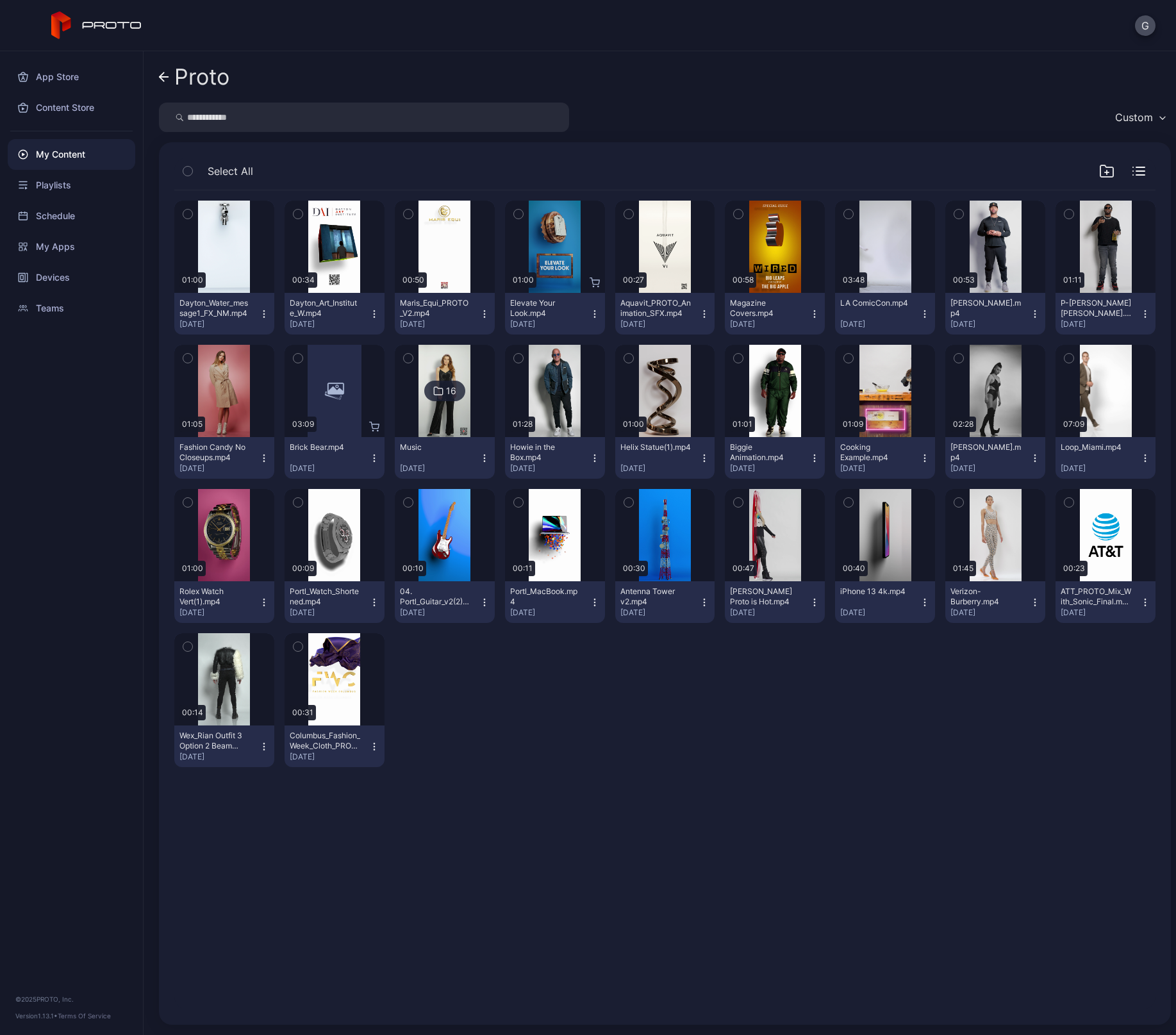
click at [163, 75] on icon at bounding box center [164, 77] width 10 height 11
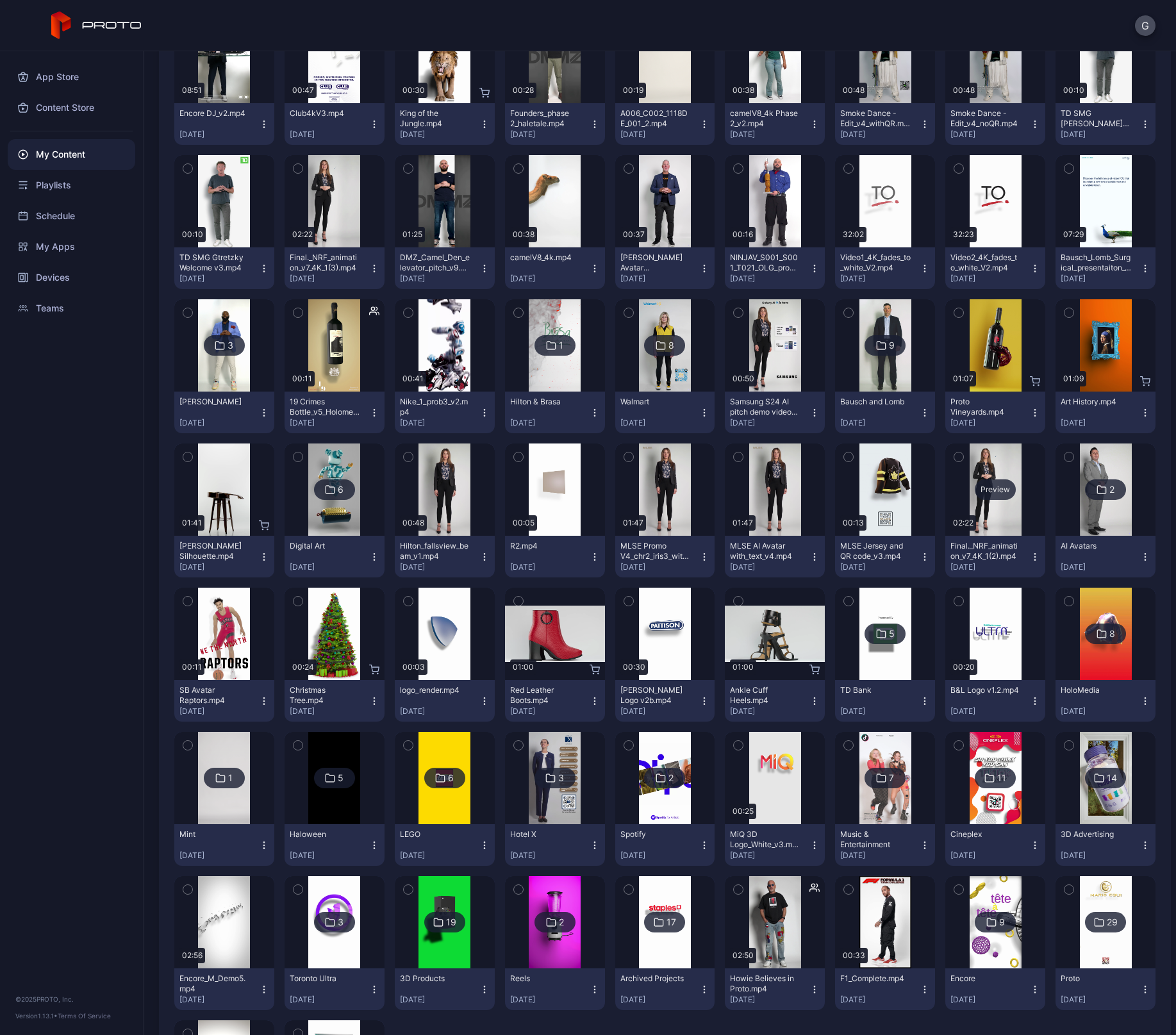
scroll to position [55, 0]
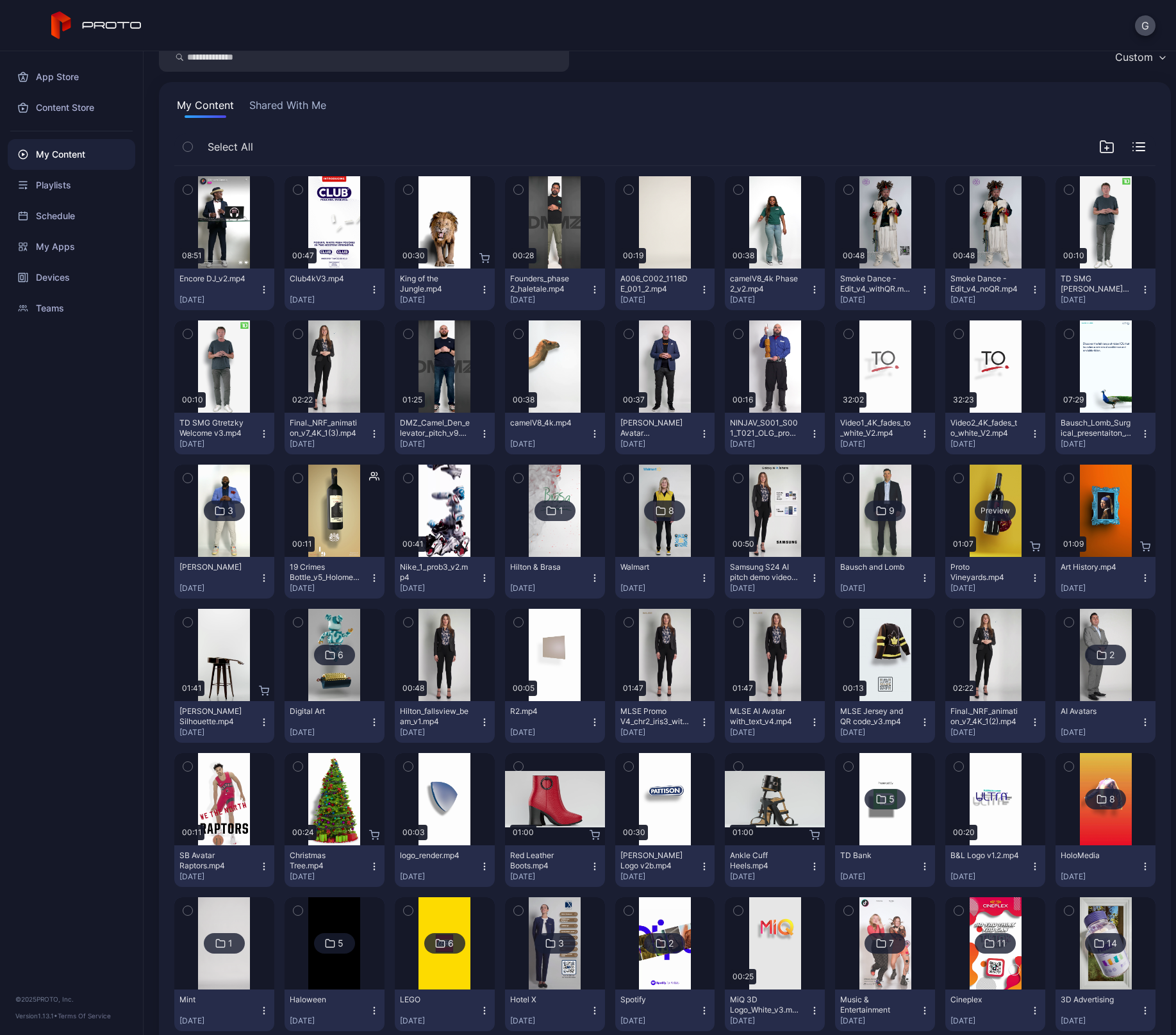
click at [986, 508] on div "Preview" at bounding box center [995, 511] width 41 height 20
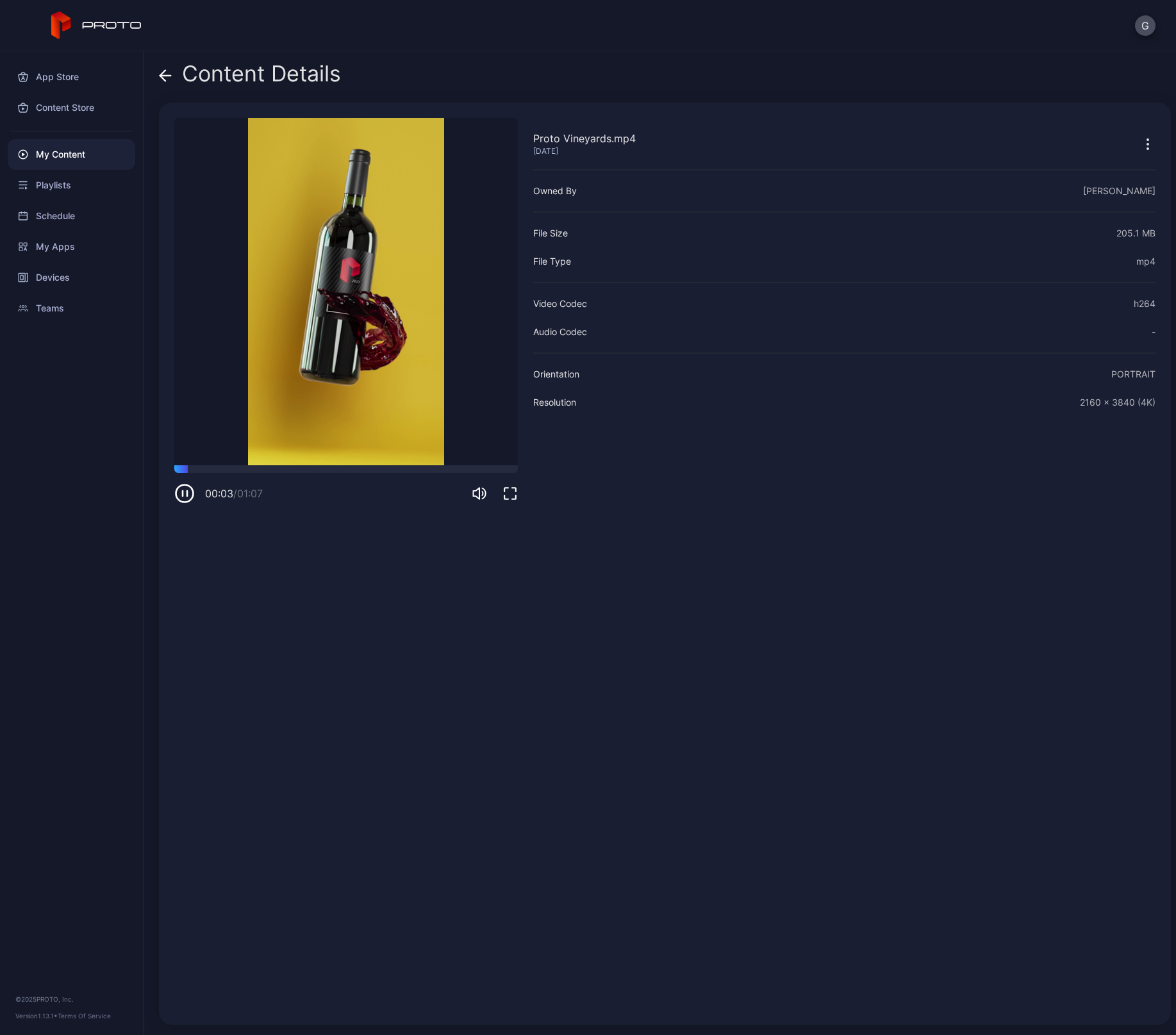
click at [1140, 137] on icon "button" at bounding box center [1147, 144] width 15 height 15
click at [904, 446] on div "Proto Vineyards.mp4 Mar 4, 2024 Owned By Glenn Smith File Size 205.1 MB File Ty…" at bounding box center [844, 563] width 622 height 891
